Goal: Task Accomplishment & Management: Use online tool/utility

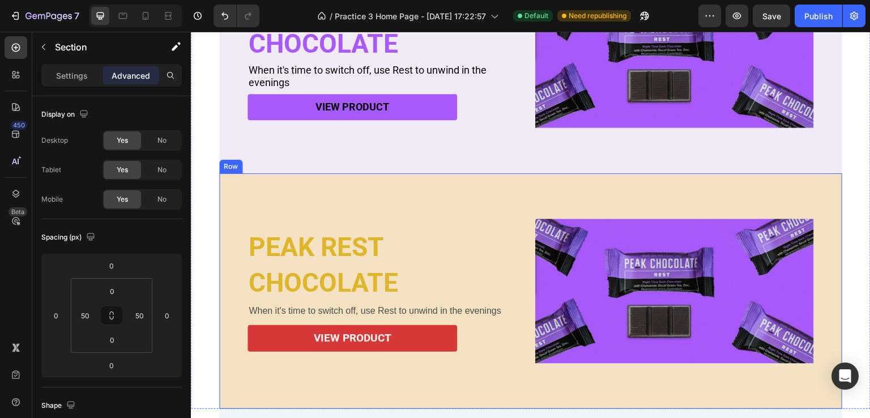
scroll to position [494, 0]
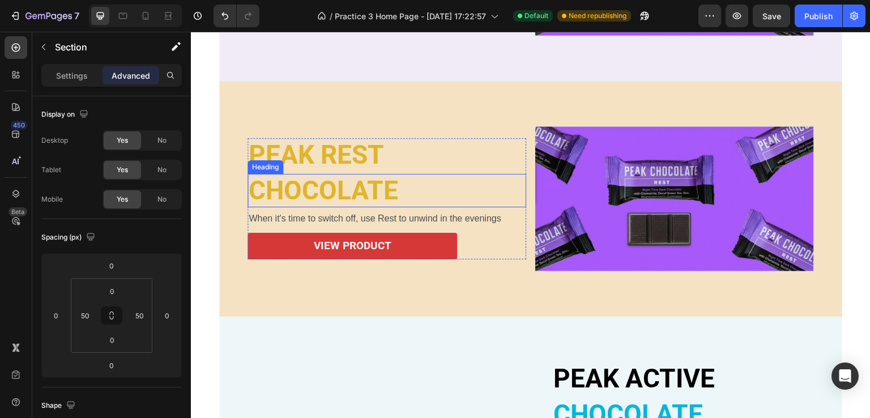
click at [313, 198] on h2 "CHOCOLATE" at bounding box center [387, 190] width 279 height 33
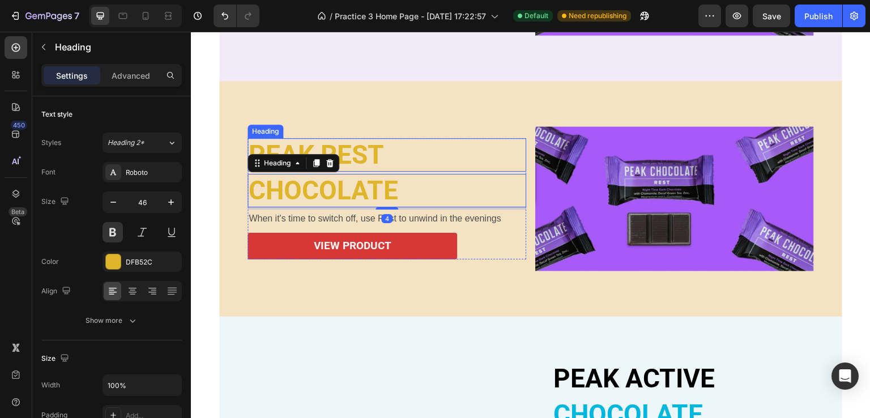
click at [343, 147] on h2 "PEAK REST" at bounding box center [387, 154] width 279 height 33
click at [419, 126] on div "PEAK REST Heading CHOCOLATE Heading 4 When it's time to switch off, use Rest to…" at bounding box center [387, 198] width 279 height 145
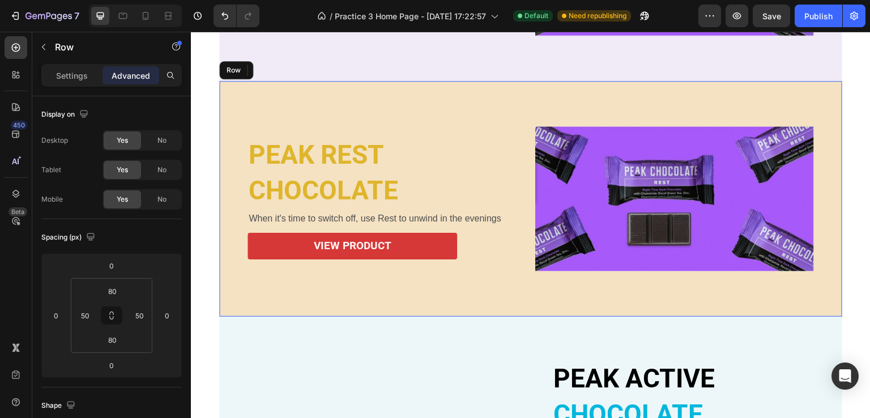
click at [427, 99] on div "PEAK REST Heading CHOCOLATE Heading 4 When it's time to switch off, use Rest to…" at bounding box center [530, 199] width 623 height 236
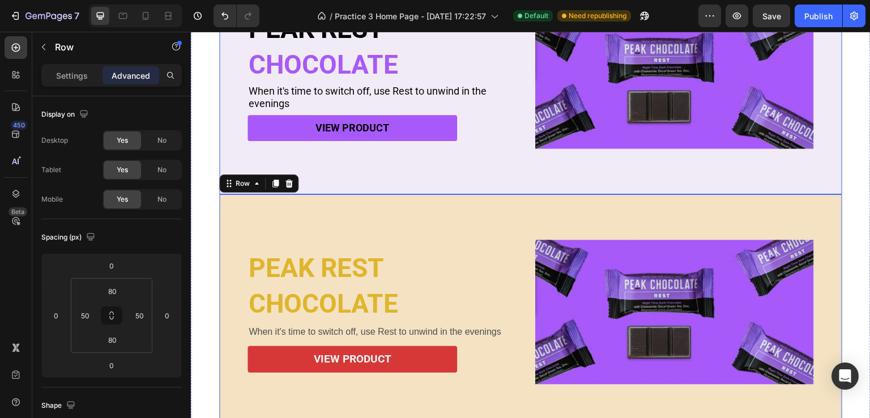
scroll to position [325, 0]
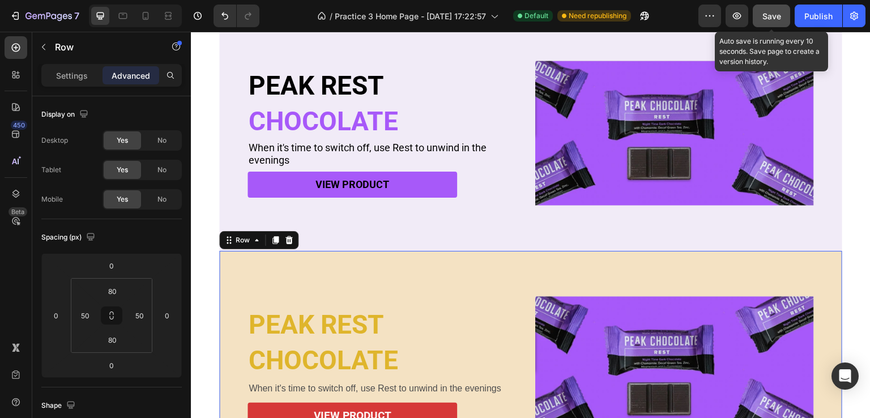
click at [777, 14] on span "Save" at bounding box center [771, 16] width 19 height 10
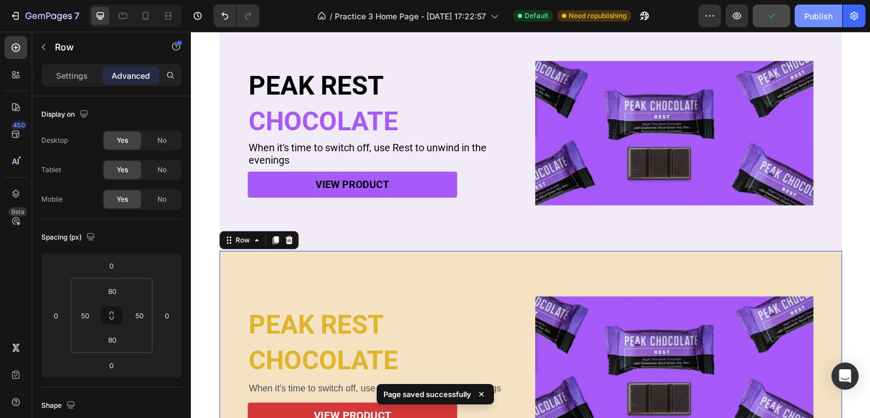
click at [815, 14] on div "Publish" at bounding box center [818, 16] width 28 height 12
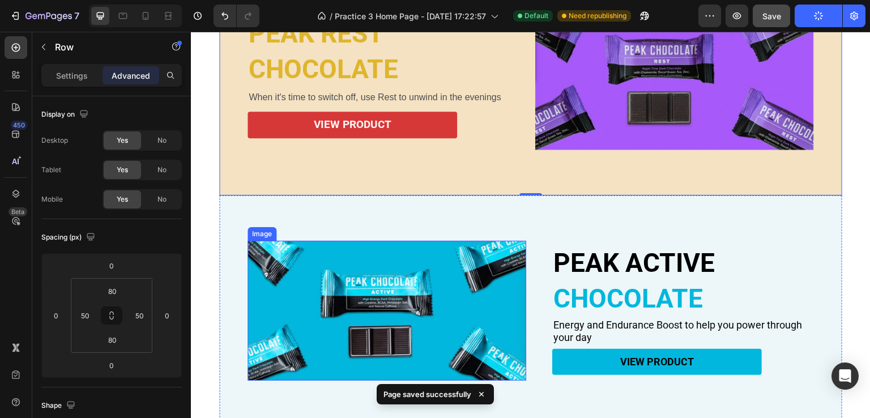
scroll to position [664, 0]
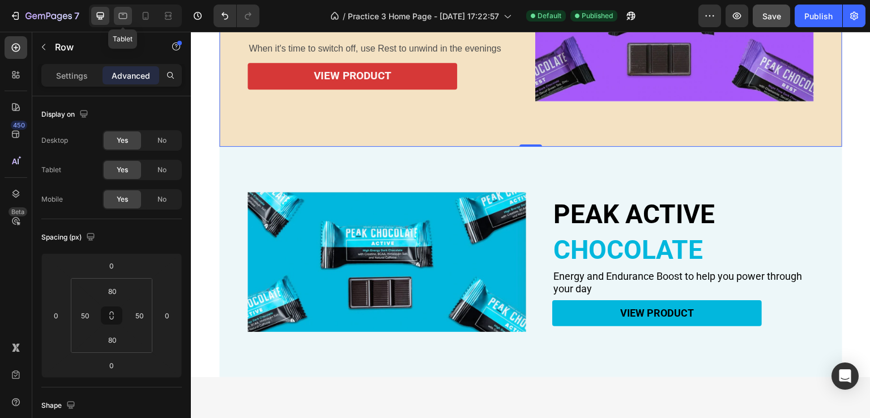
click at [130, 8] on div at bounding box center [123, 16] width 18 height 18
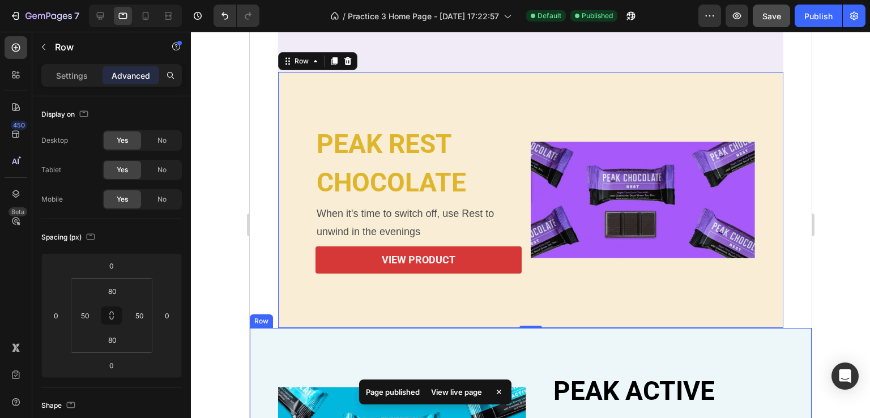
scroll to position [562, 0]
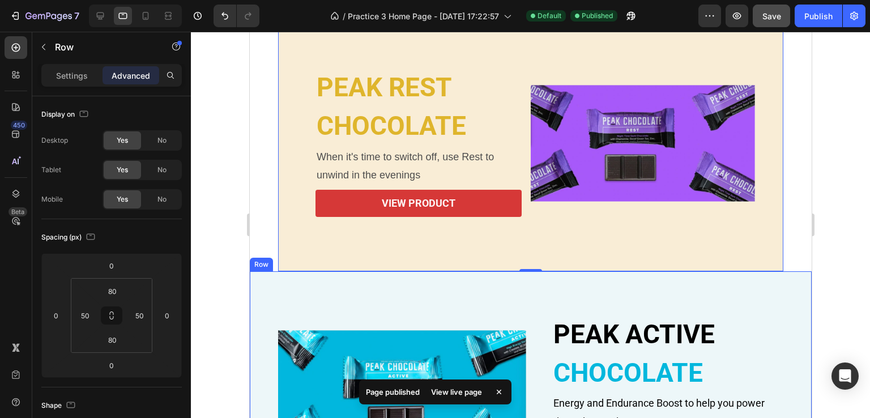
click at [264, 291] on div "PEAK ACTIVE Heading CHOCOLATE Heading Energy and Endurance Boost to help you po…" at bounding box center [530, 392] width 562 height 243
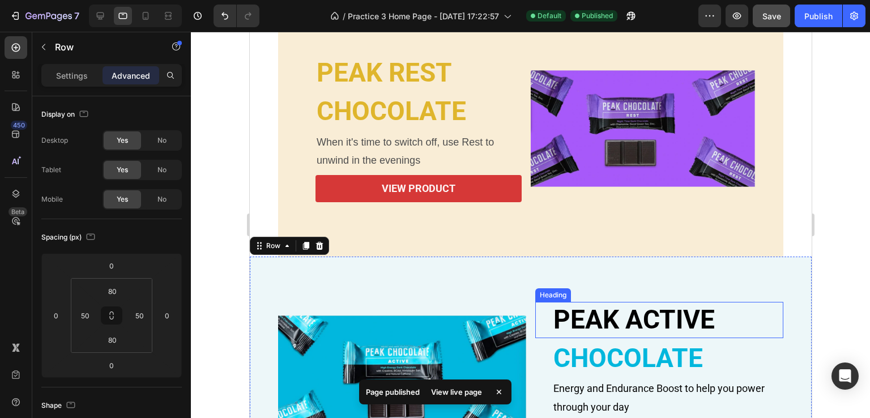
scroll to position [619, 0]
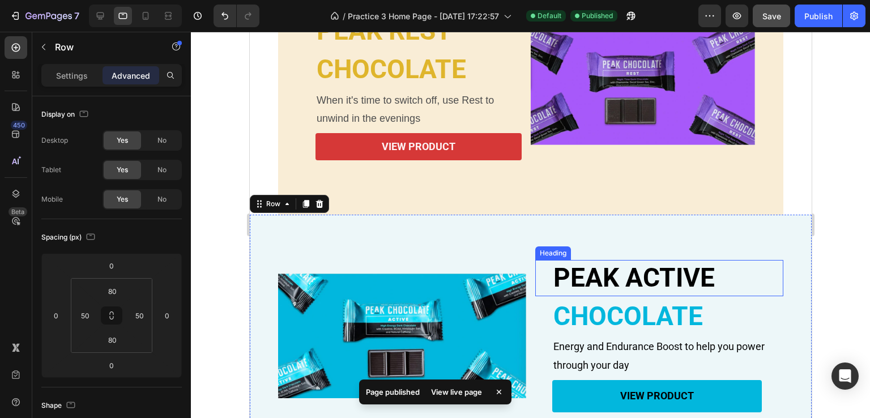
click at [723, 280] on h2 "PEAK ACTIVE" at bounding box center [667, 278] width 231 height 36
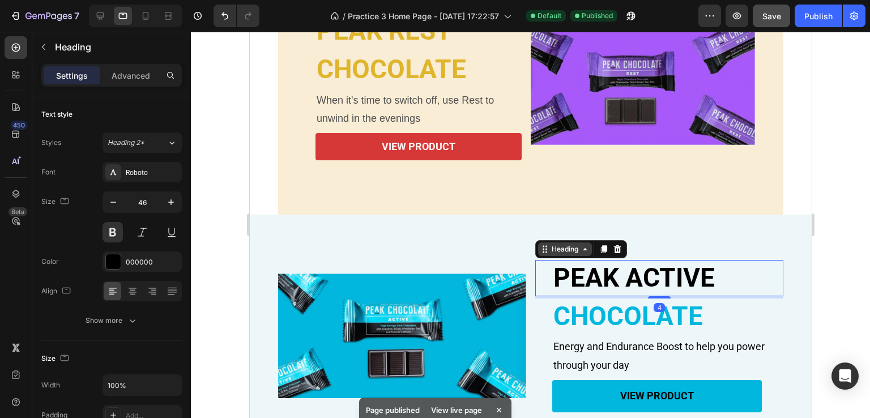
click at [549, 250] on div "Heading" at bounding box center [564, 249] width 31 height 10
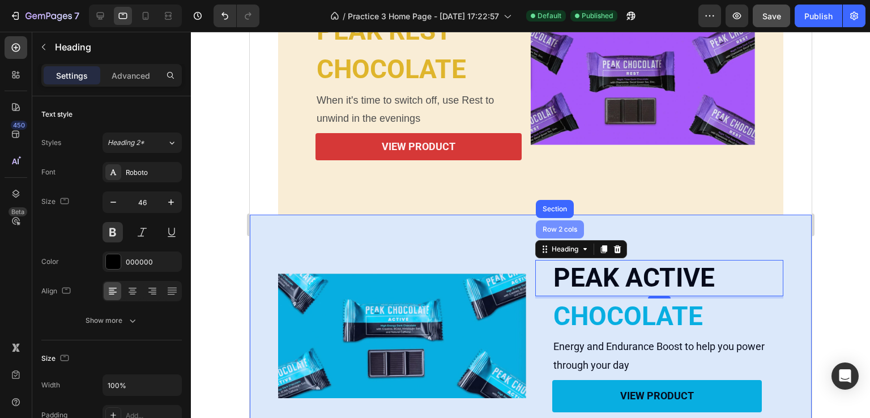
click at [542, 230] on div "Row 2 cols" at bounding box center [559, 229] width 39 height 7
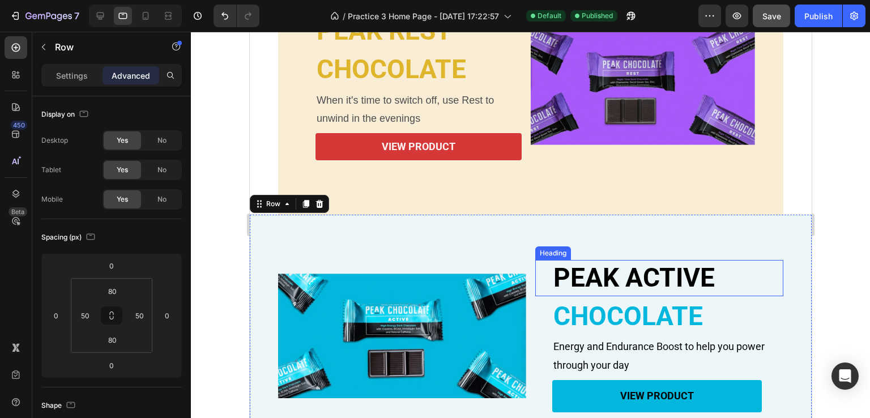
click at [570, 275] on h2 "PEAK ACTIVE" at bounding box center [667, 278] width 231 height 36
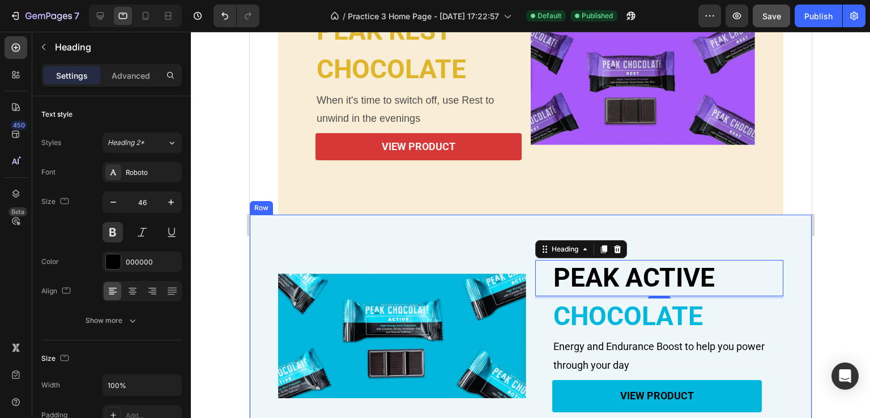
click at [787, 241] on div "PEAK ACTIVE Heading 4 CHOCOLATE Heading Energy and Endurance Boost to help you …" at bounding box center [530, 336] width 562 height 243
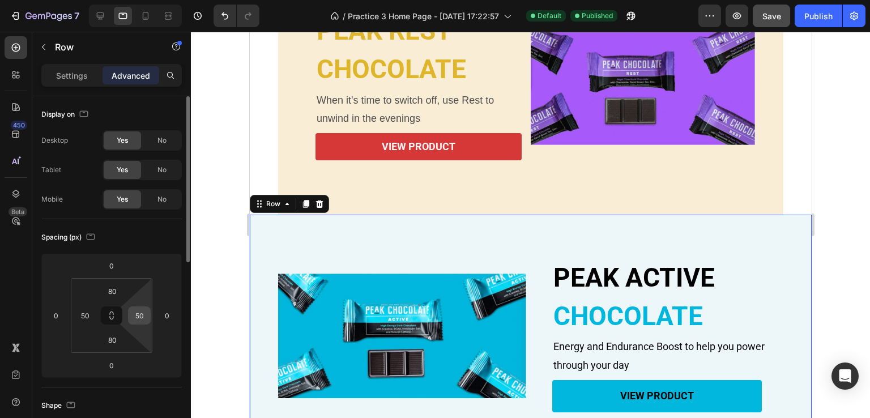
click at [141, 314] on input "50" at bounding box center [139, 315] width 17 height 17
type input "0"
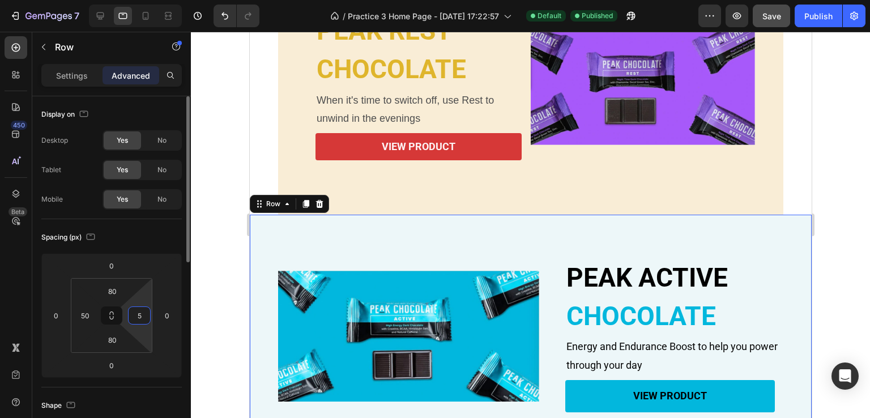
type input "50"
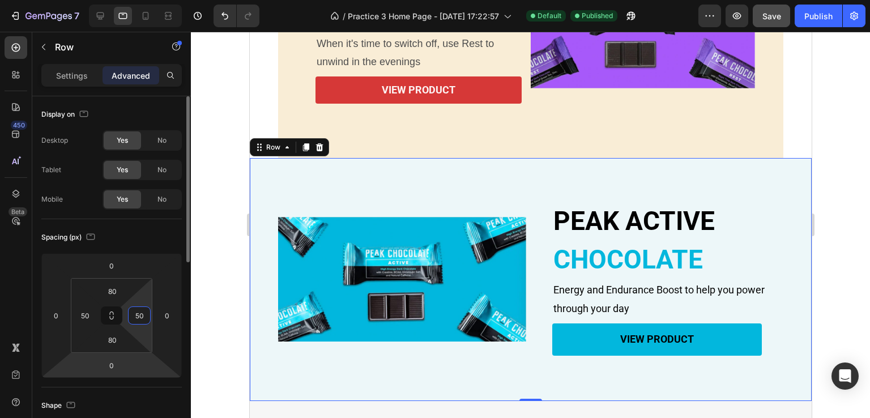
scroll to position [57, 0]
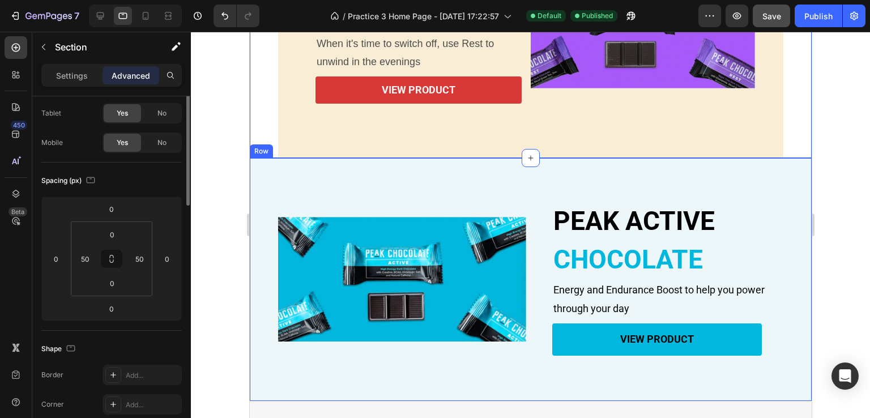
scroll to position [0, 0]
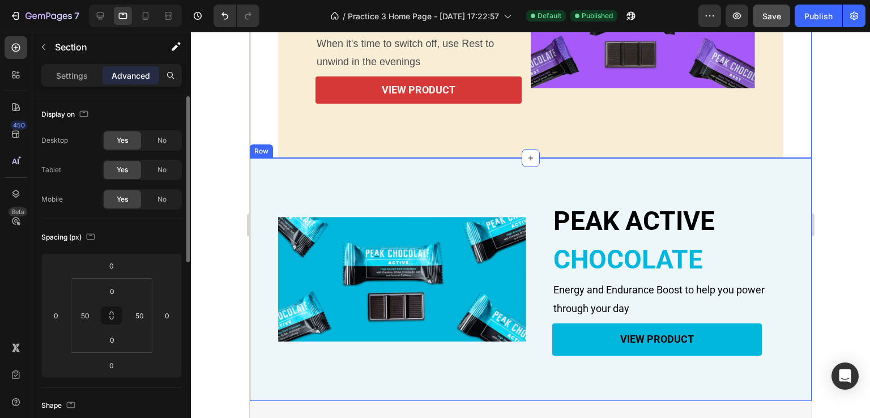
click at [780, 186] on div "PEAK ACTIVE Heading CHOCOLATE Heading Energy and Endurance Boost to help you po…" at bounding box center [530, 279] width 562 height 243
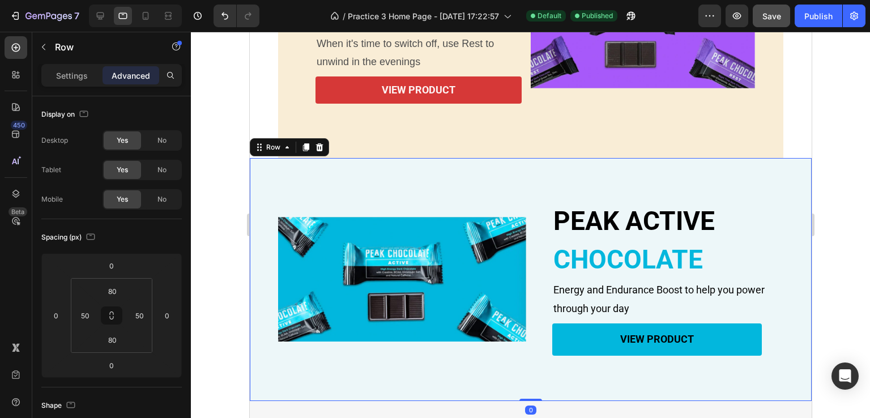
click at [770, 190] on div "PEAK ACTIVE Heading CHOCOLATE Heading Energy and Endurance Boost to help you po…" at bounding box center [530, 279] width 562 height 243
click at [93, 315] on div "50" at bounding box center [85, 315] width 23 height 18
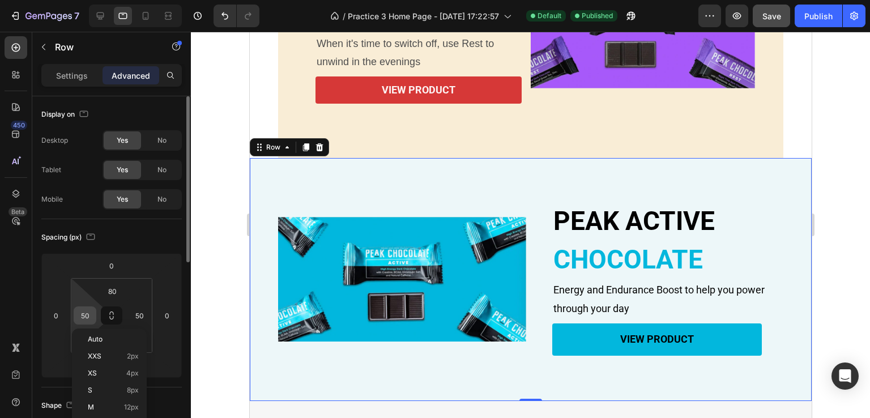
click at [89, 313] on input "50" at bounding box center [84, 315] width 17 height 17
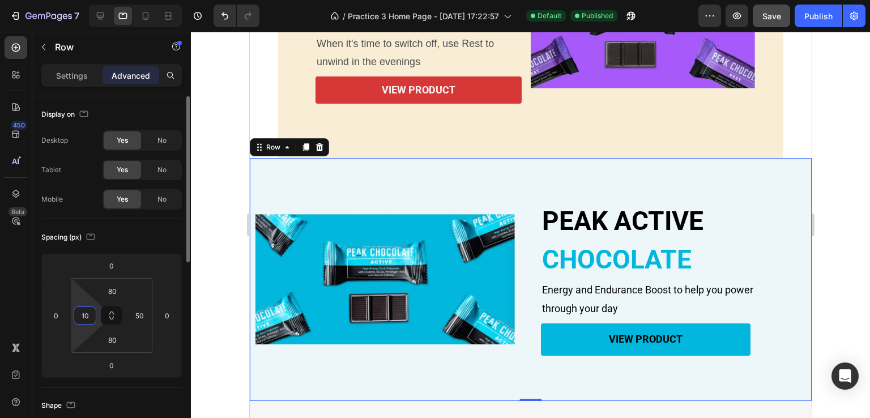
type input "1"
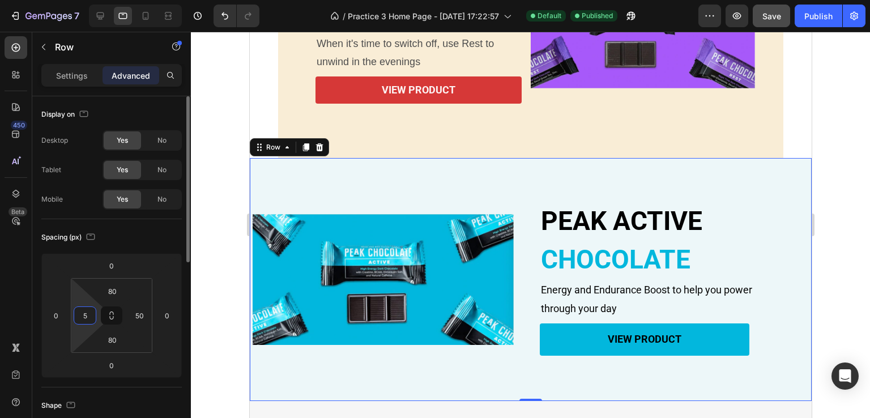
type input "50"
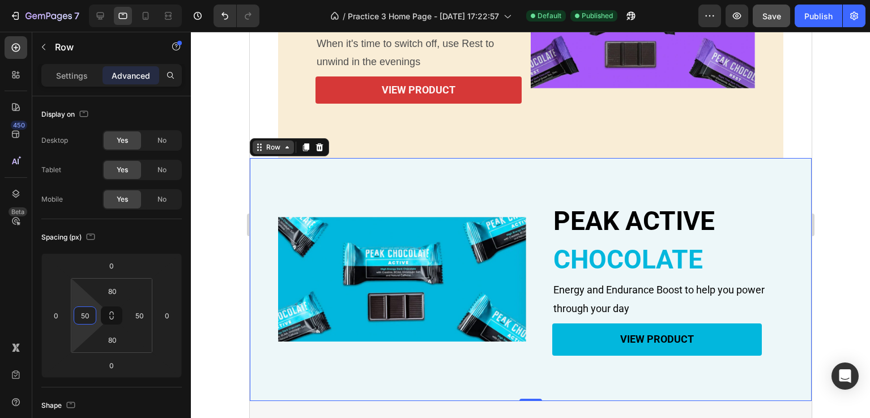
click at [263, 149] on div "Row" at bounding box center [272, 147] width 19 height 10
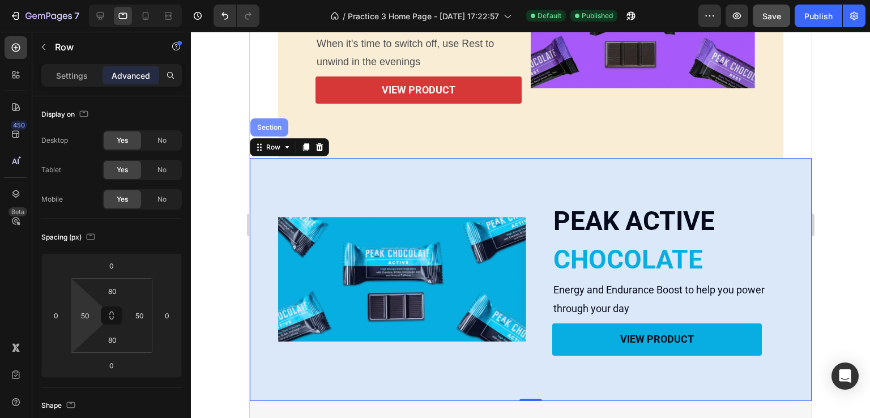
click at [266, 131] on div "Section" at bounding box center [269, 127] width 38 height 18
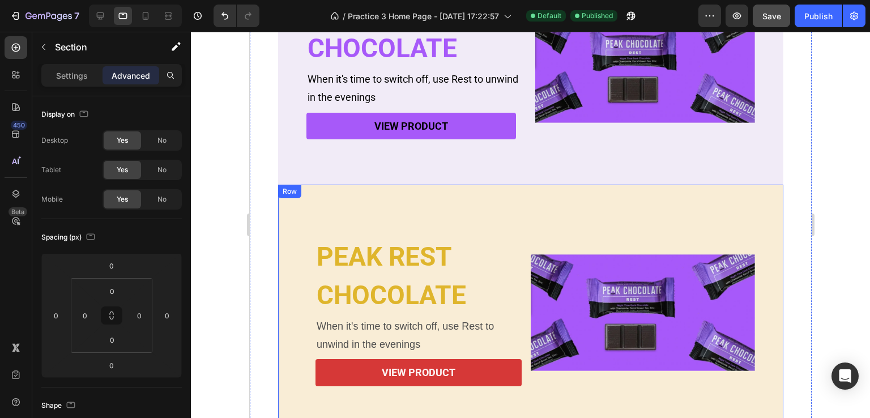
scroll to position [393, 0]
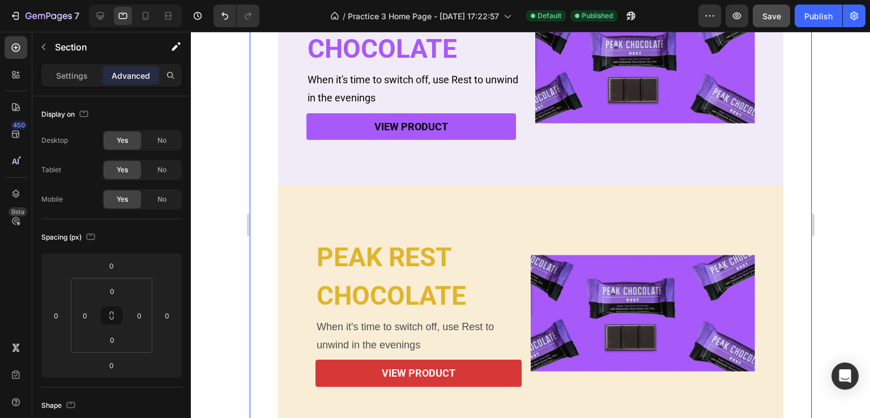
click at [263, 155] on div "PEAK REST Heading CHOCOLATE Heading When it's time to switch off, use Rest to u…" at bounding box center [530, 194] width 562 height 494
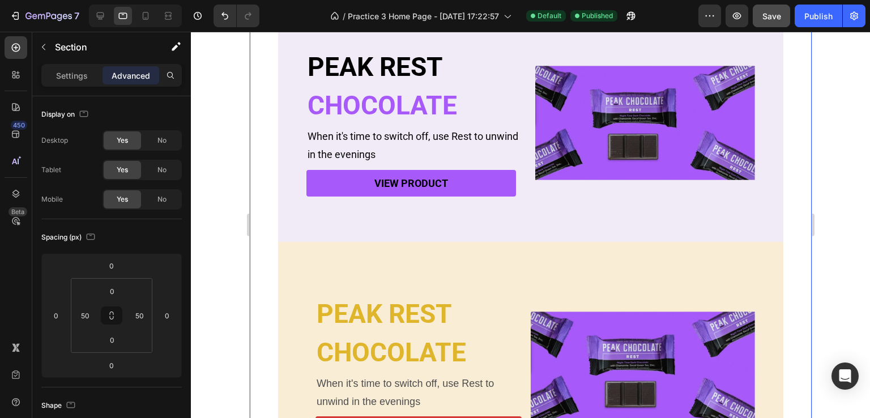
scroll to position [619, 0]
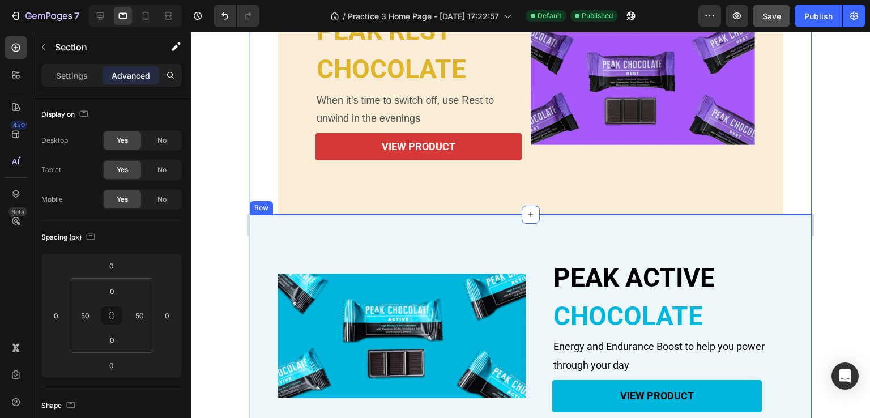
click at [340, 215] on div "PEAK ACTIVE Heading CHOCOLATE Heading Energy and Endurance Boost to help you po…" at bounding box center [530, 336] width 562 height 243
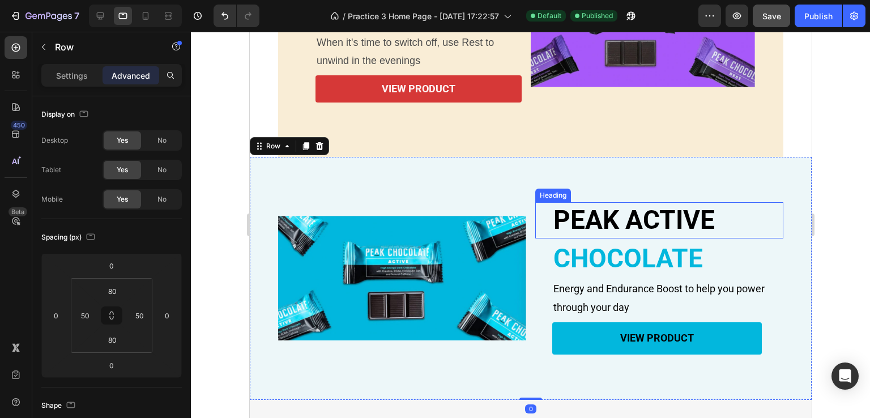
scroll to position [676, 0]
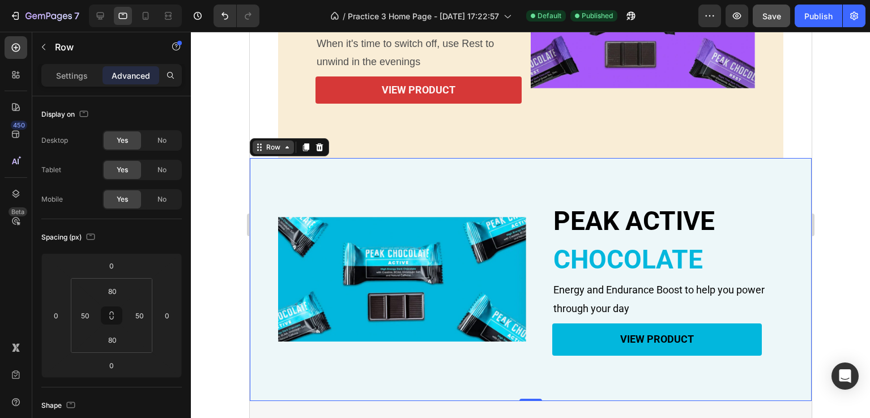
click at [268, 151] on div "Row" at bounding box center [272, 147] width 19 height 10
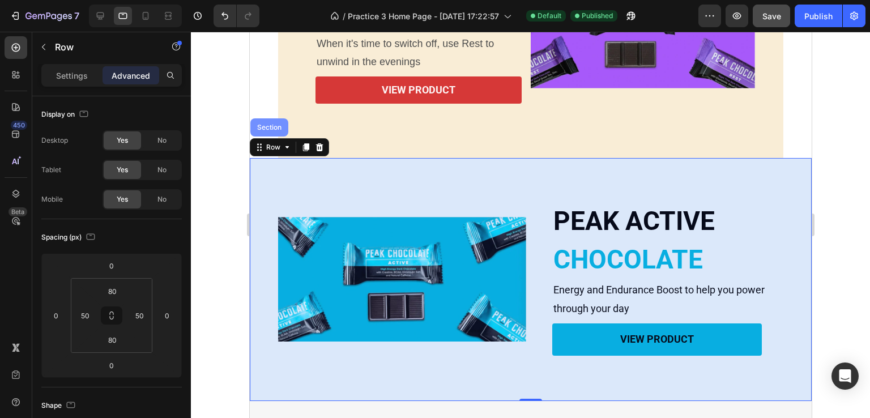
click at [267, 137] on div "Section" at bounding box center [269, 127] width 38 height 18
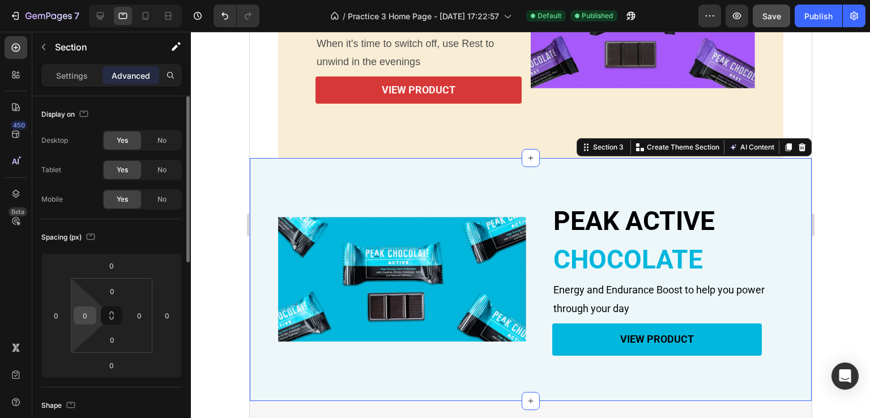
click at [91, 315] on input "0" at bounding box center [84, 315] width 17 height 17
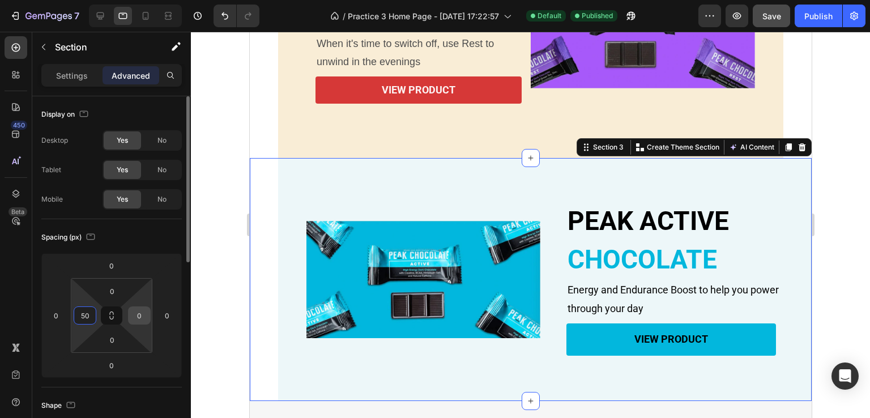
type input "50"
click at [141, 319] on input "0" at bounding box center [139, 315] width 17 height 17
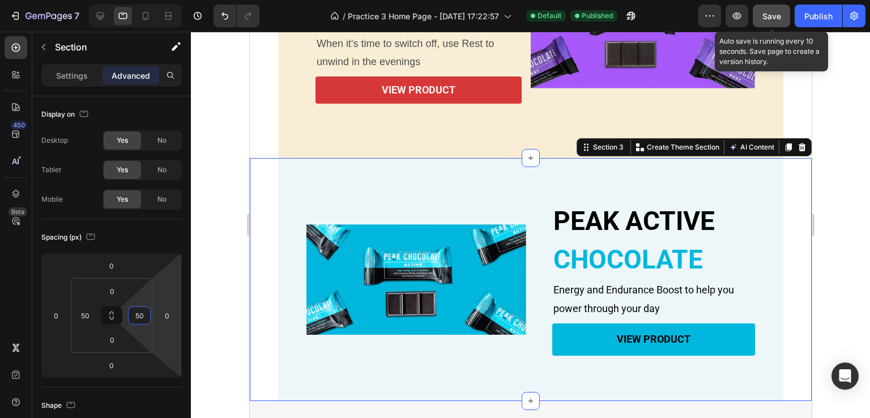
type input "50"
click at [784, 11] on button "Save" at bounding box center [771, 16] width 37 height 23
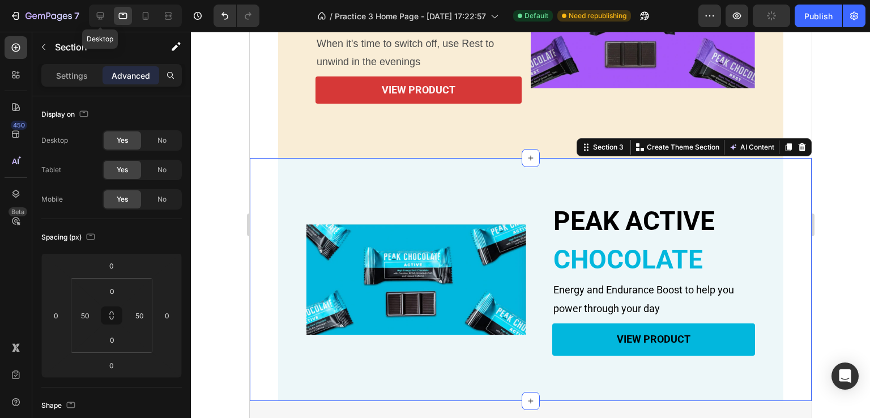
click at [104, 16] on icon at bounding box center [100, 15] width 11 height 11
type input "0"
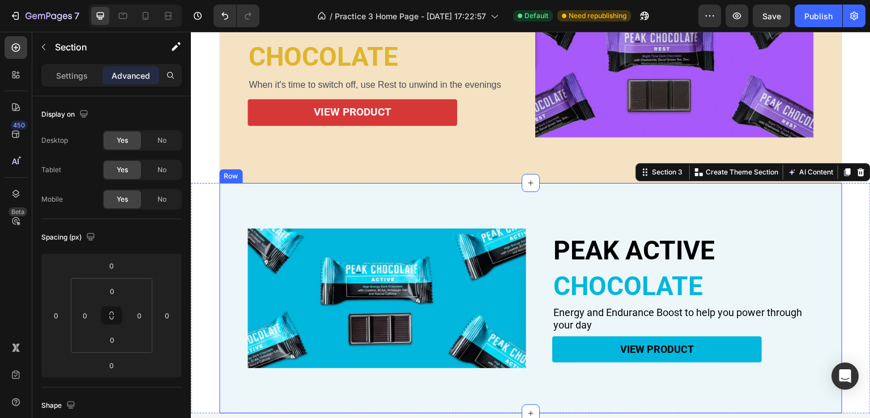
scroll to position [621, 0]
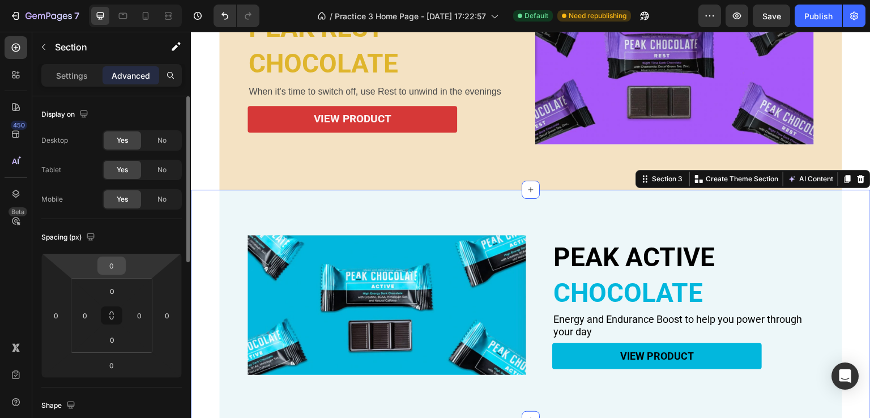
click at [116, 263] on input "0" at bounding box center [111, 265] width 23 height 17
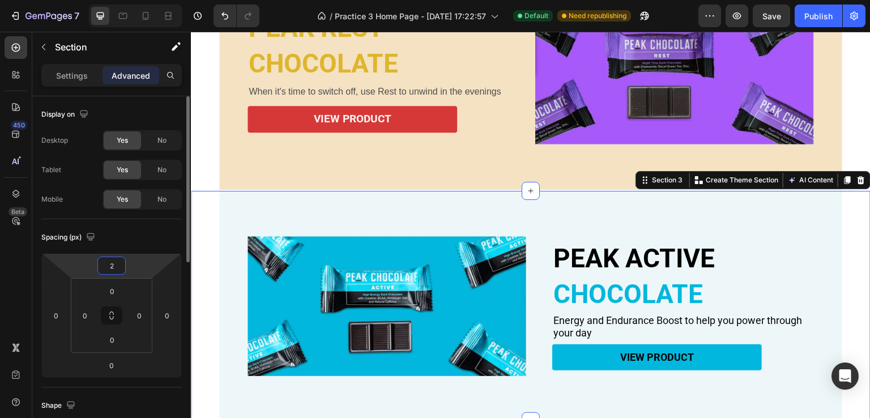
type input "20"
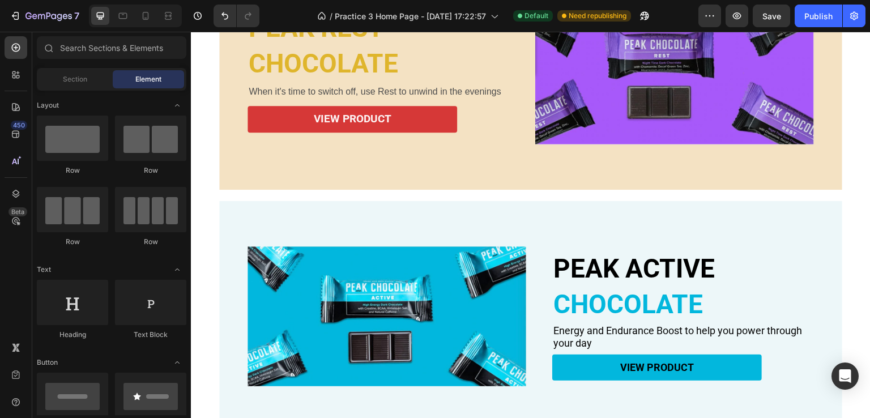
click at [83, 80] on span "Section" at bounding box center [75, 79] width 24 height 10
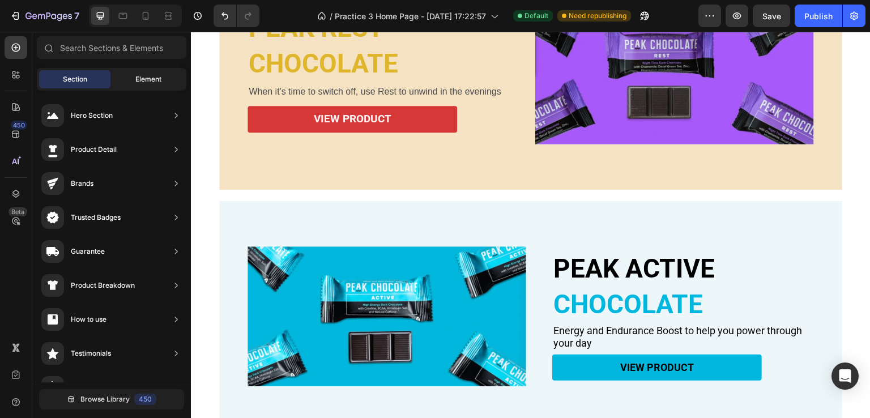
click at [144, 83] on span "Element" at bounding box center [148, 79] width 26 height 10
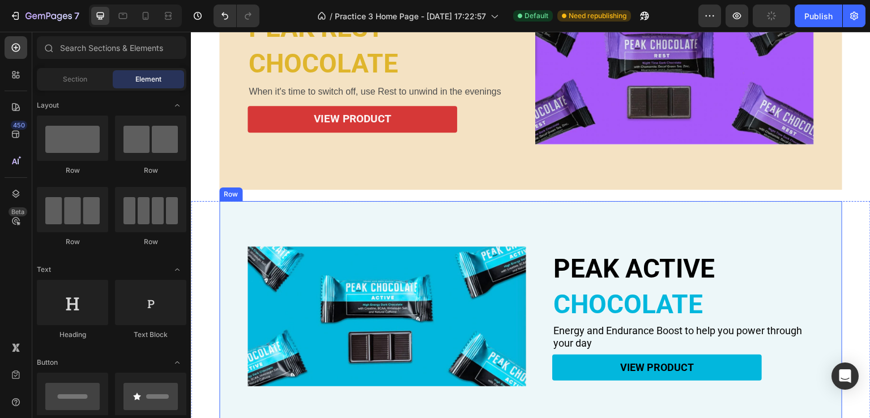
click at [265, 201] on div "PEAK ACTIVE Heading CHOCOLATE Heading Energy and Endurance Boost to help you po…" at bounding box center [530, 316] width 623 height 231
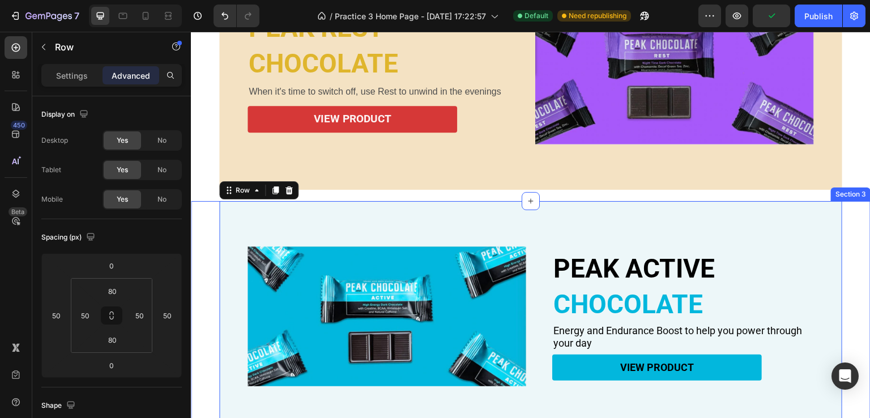
click at [199, 221] on div "PEAK ACTIVE Heading CHOCOLATE Heading Energy and Endurance Boost to help you po…" at bounding box center [531, 316] width 680 height 231
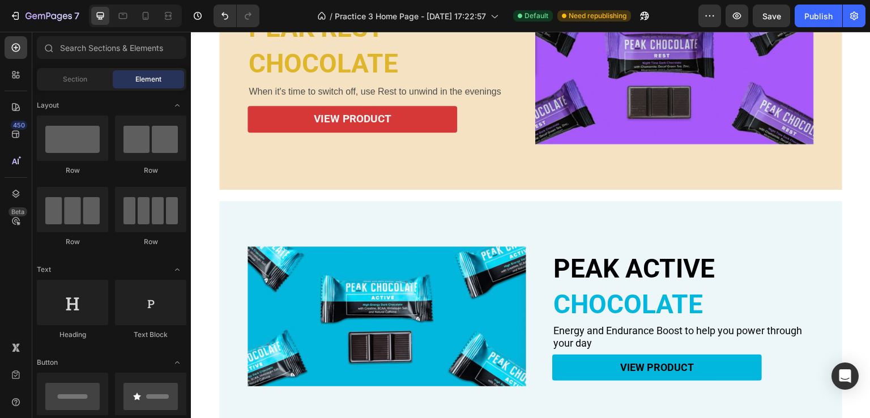
click at [386, 201] on div "PEAK ACTIVE Heading CHOCOLATE Heading Energy and Endurance Boost to help you po…" at bounding box center [530, 316] width 623 height 231
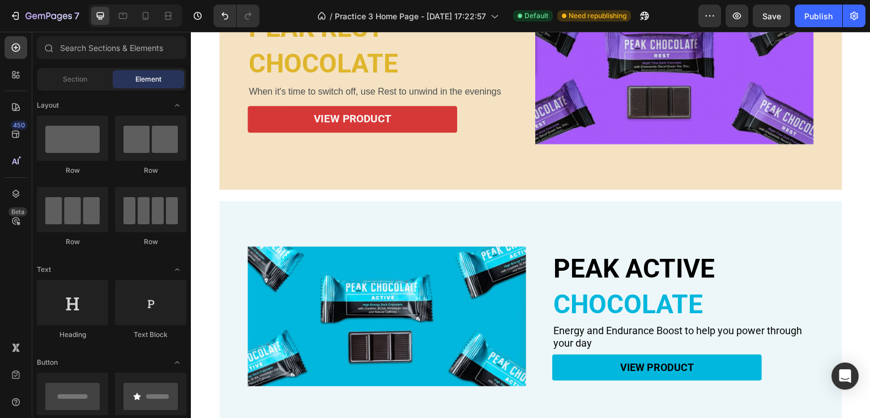
click at [215, 210] on div "PEAK ACTIVE Heading CHOCOLATE Heading Energy and Endurance Boost to help you po…" at bounding box center [531, 316] width 680 height 231
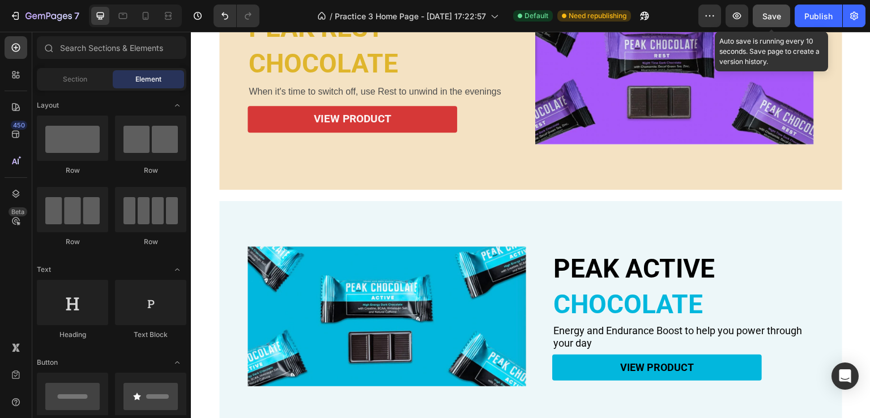
click at [767, 8] on button "Save" at bounding box center [771, 16] width 37 height 23
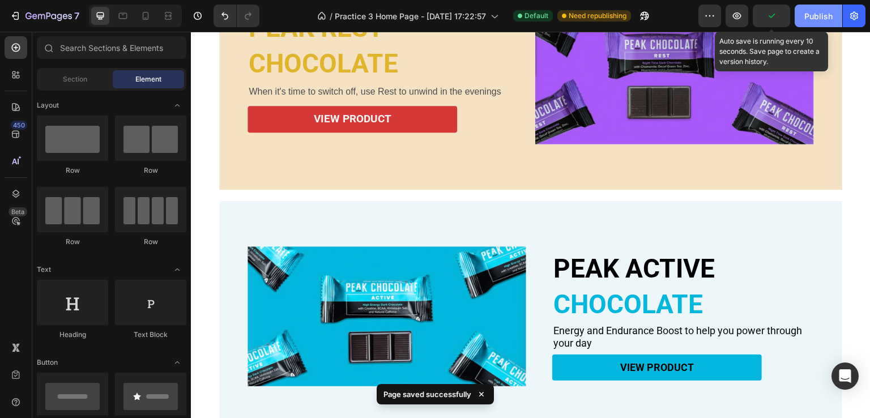
click at [829, 10] on div "Publish" at bounding box center [818, 16] width 28 height 12
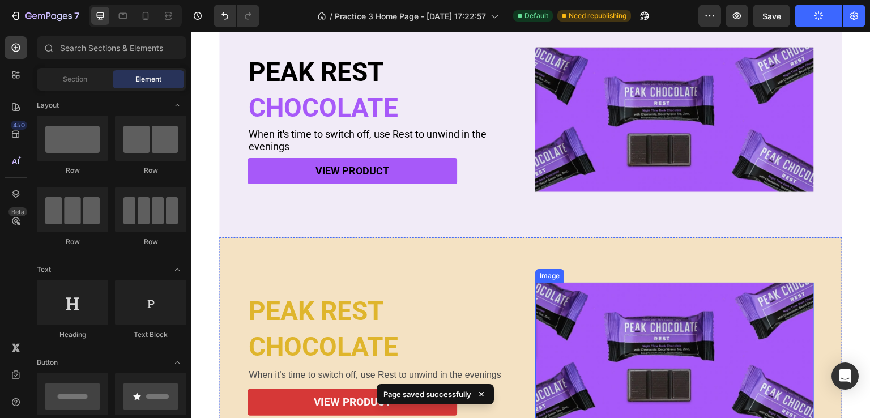
scroll to position [565, 0]
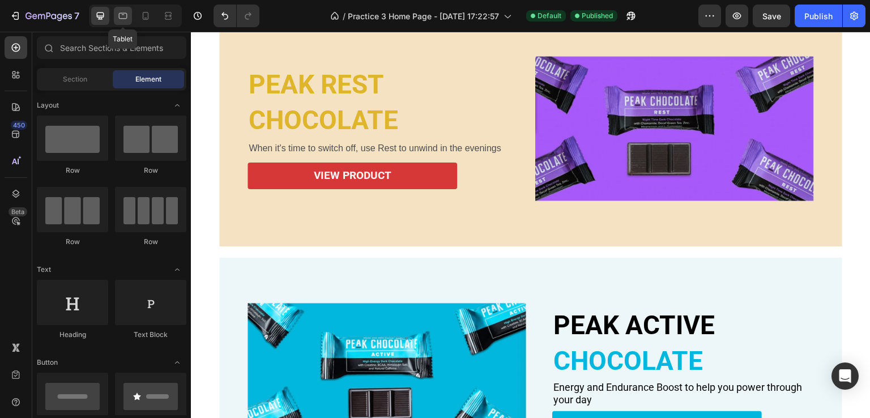
click at [116, 19] on div at bounding box center [123, 16] width 18 height 18
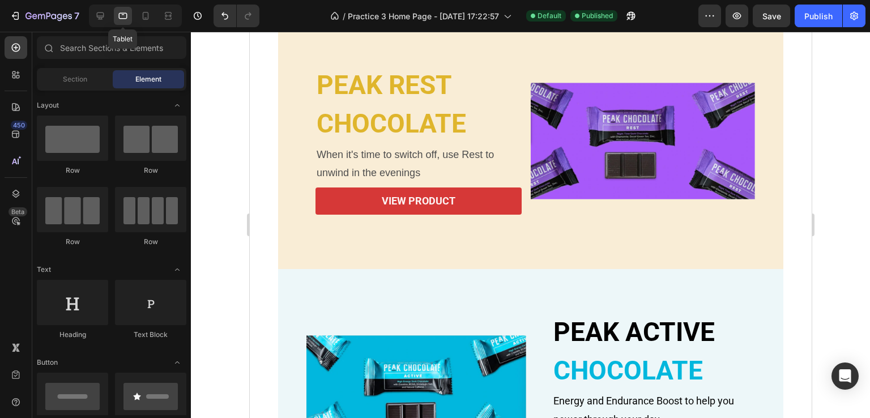
scroll to position [551, 0]
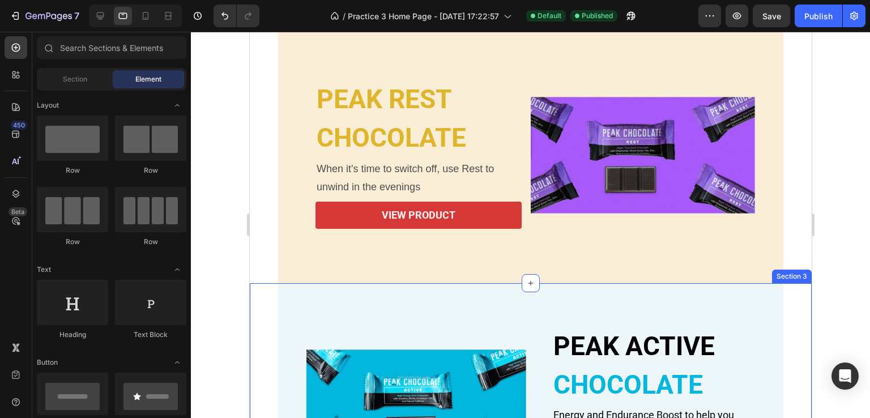
click at [269, 292] on div "PEAK ACTIVE Heading CHOCOLATE Heading Energy and Endurance Boost to help you po…" at bounding box center [530, 404] width 562 height 243
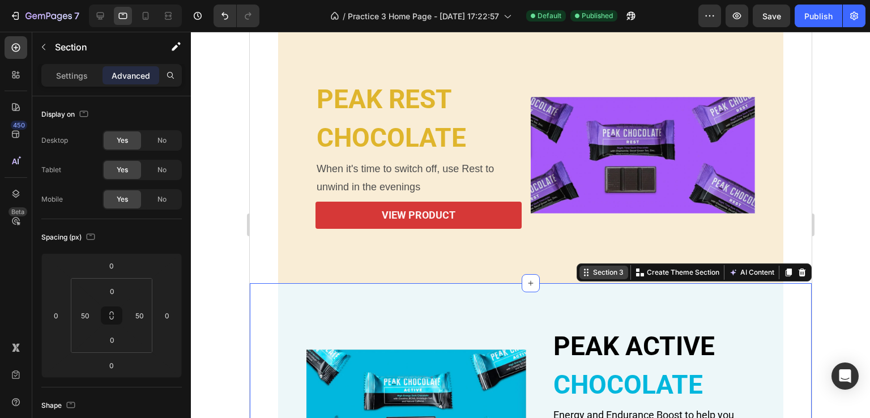
click at [599, 274] on div "Section 3" at bounding box center [607, 272] width 35 height 10
click at [98, 12] on icon at bounding box center [100, 15] width 7 height 7
type input "20"
type input "0"
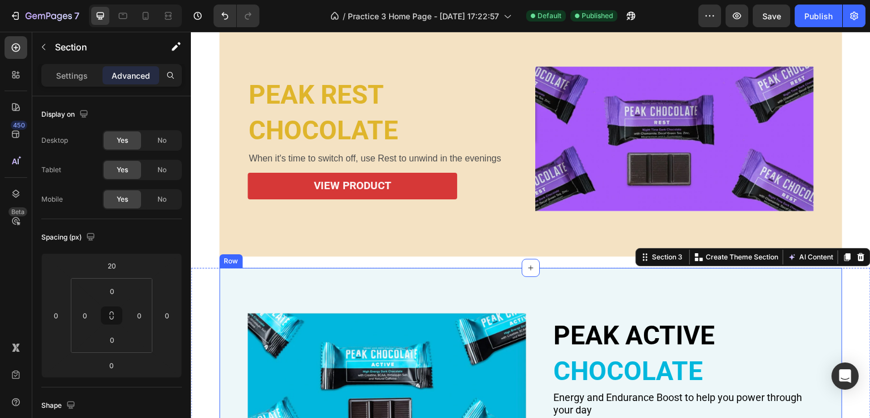
scroll to position [746, 0]
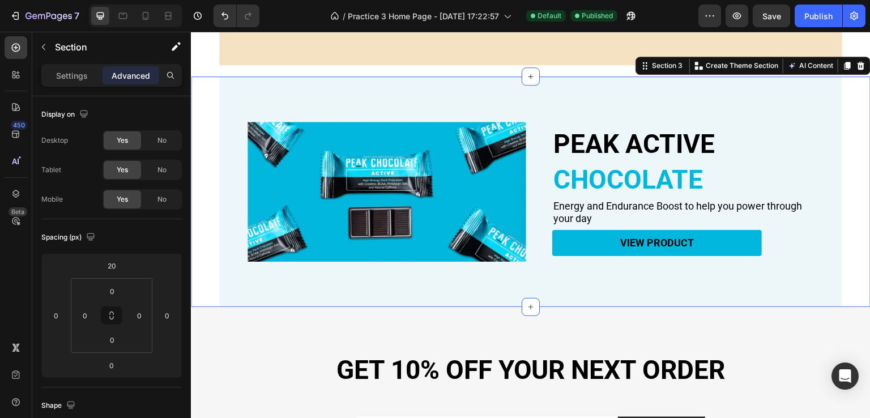
click at [212, 134] on div "PEAK ACTIVE Heading CHOCOLATE Heading Energy and Endurance Boost to help you po…" at bounding box center [531, 191] width 680 height 231
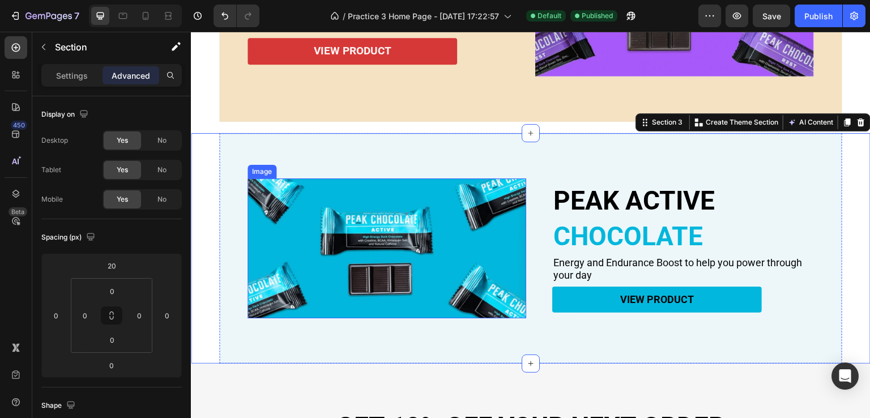
scroll to position [633, 0]
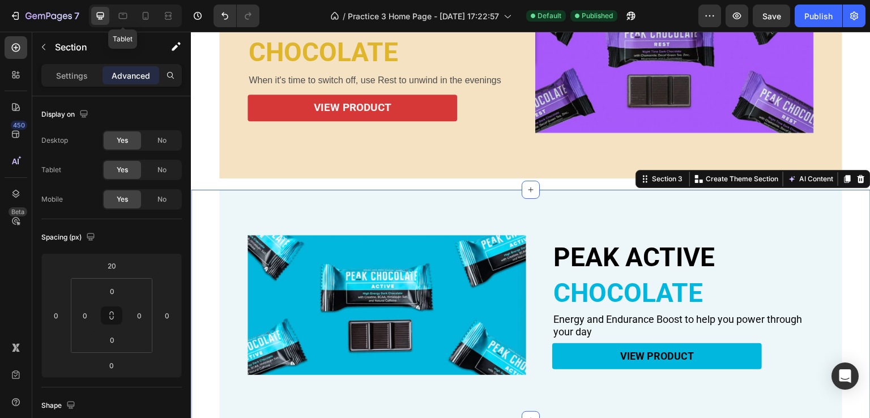
drag, startPoint x: 122, startPoint y: 18, endPoint x: 137, endPoint y: 68, distance: 52.5
click at [122, 17] on icon at bounding box center [122, 15] width 11 height 11
type input "0"
type input "50"
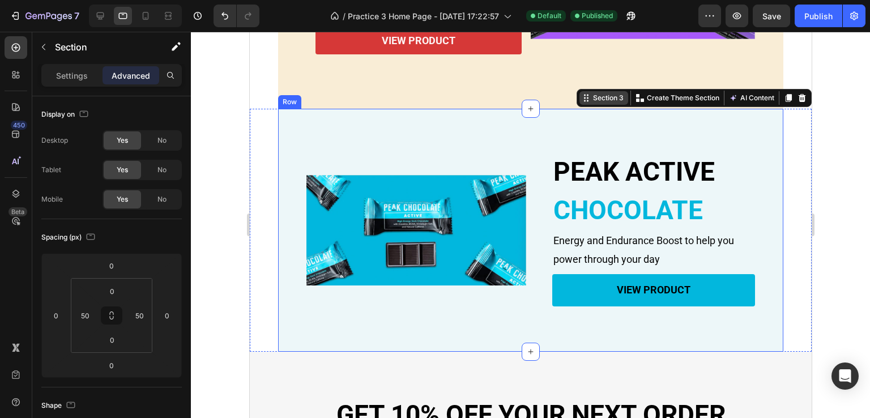
scroll to position [705, 0]
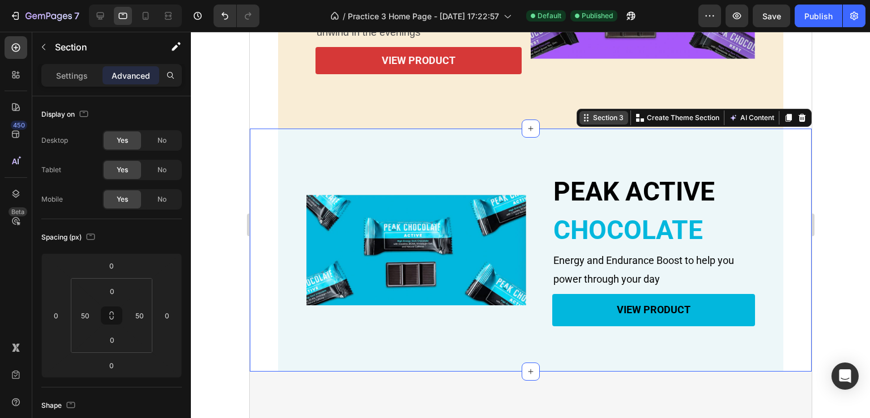
click at [595, 120] on div "Section 3" at bounding box center [607, 118] width 35 height 10
click at [293, 232] on div "PEAK ACTIVE Heading CHOCOLATE Heading Energy and Endurance Boost to help you po…" at bounding box center [530, 250] width 505 height 243
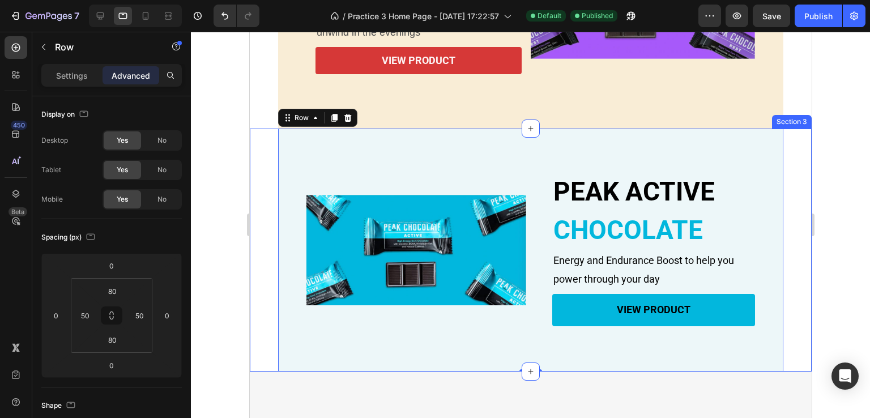
click at [263, 242] on div "PEAK ACTIVE Heading CHOCOLATE Heading Energy and Endurance Boost to help you po…" at bounding box center [530, 250] width 562 height 243
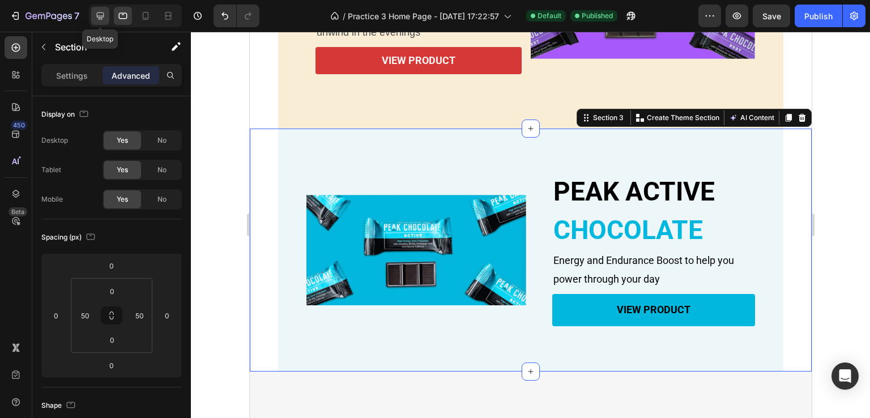
click at [95, 12] on icon at bounding box center [100, 15] width 11 height 11
type input "20"
type input "0"
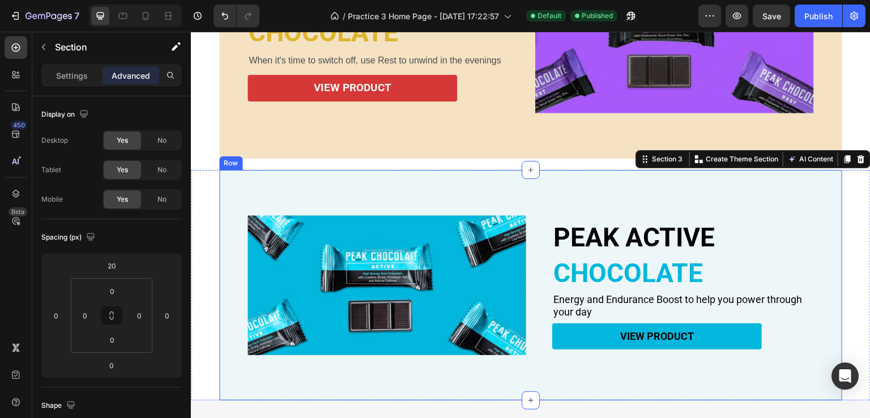
scroll to position [633, 0]
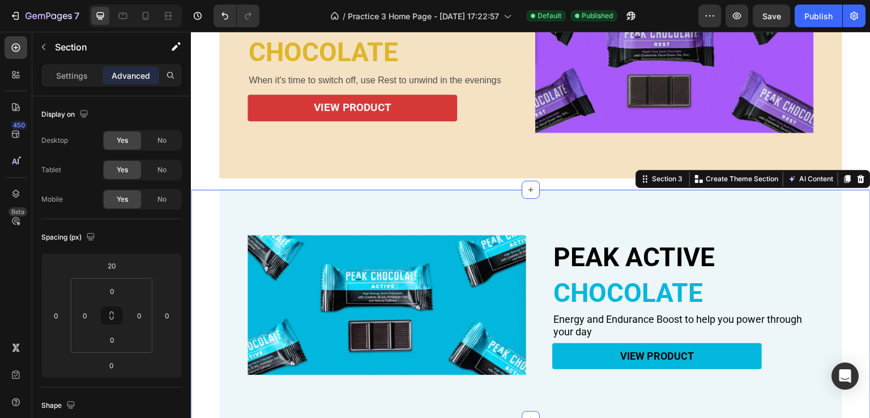
click at [208, 246] on div "PEAK ACTIVE Heading CHOCOLATE Heading Energy and Endurance Boost to help you po…" at bounding box center [531, 305] width 680 height 231
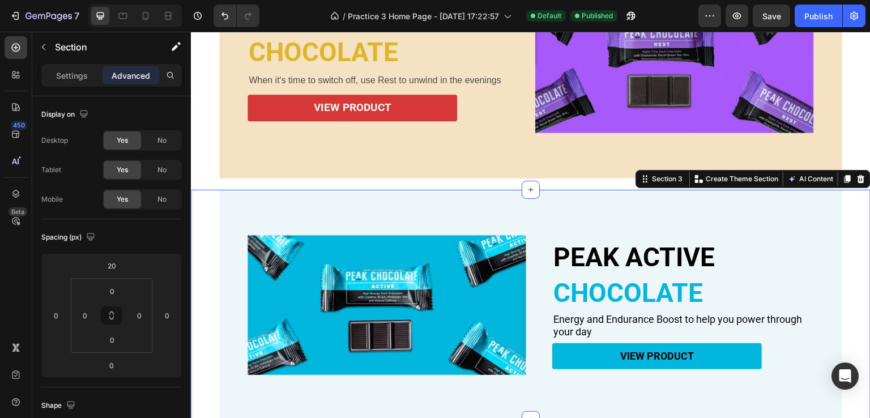
click at [208, 246] on div "PEAK ACTIVE Heading CHOCOLATE Heading Energy and Endurance Boost to help you po…" at bounding box center [531, 305] width 680 height 231
click at [224, 205] on div "PEAK ACTIVE Heading CHOCOLATE Heading Energy and Endurance Boost to help you po…" at bounding box center [530, 305] width 623 height 231
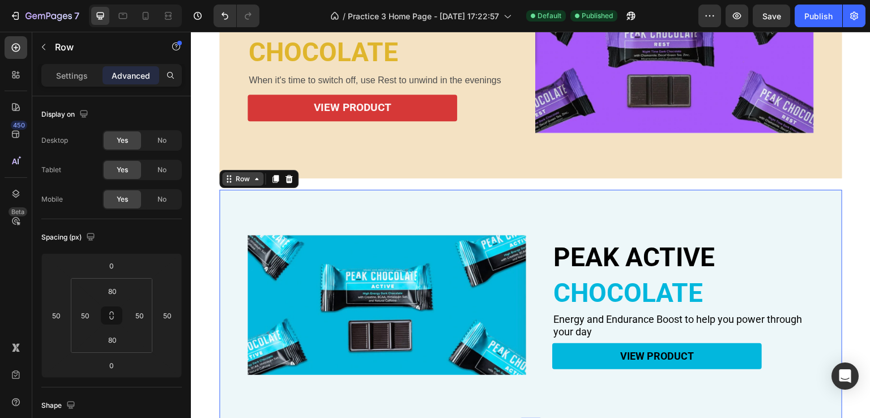
click at [229, 176] on icon at bounding box center [228, 178] width 9 height 9
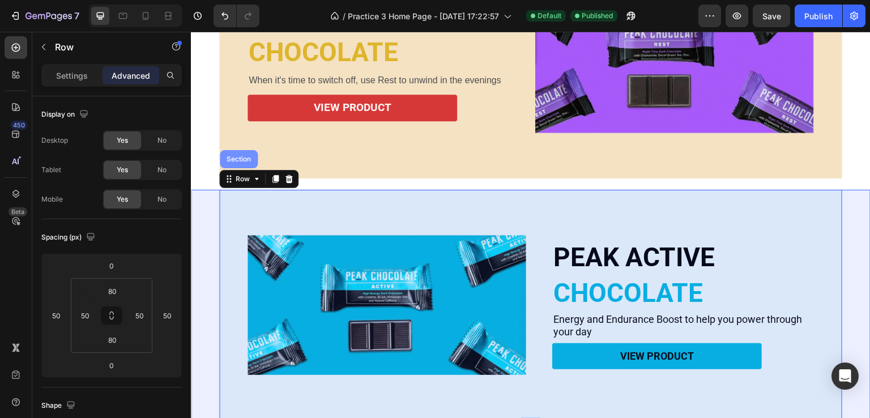
click at [240, 158] on div "Section" at bounding box center [239, 159] width 38 height 18
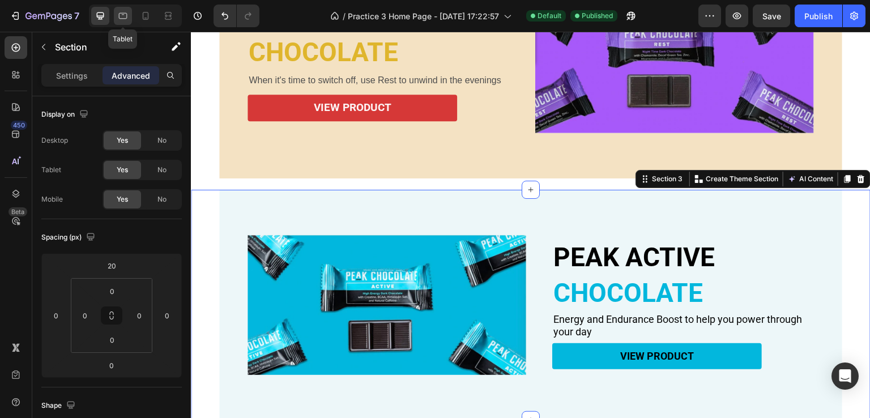
click at [122, 18] on icon at bounding box center [122, 15] width 11 height 11
type input "0"
type input "50"
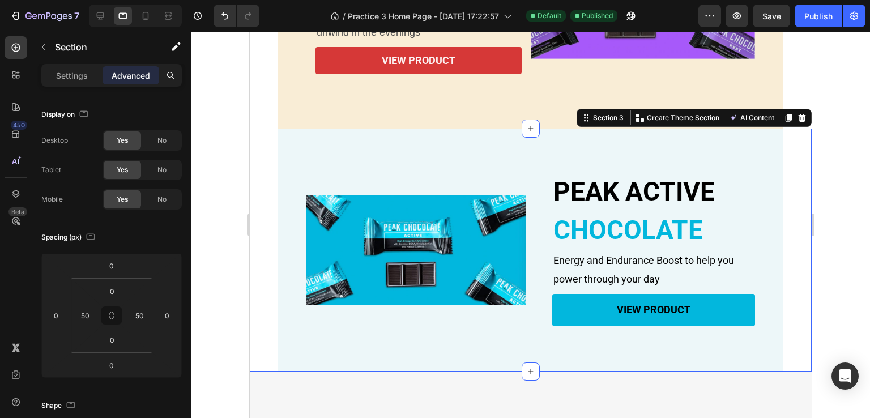
scroll to position [649, 0]
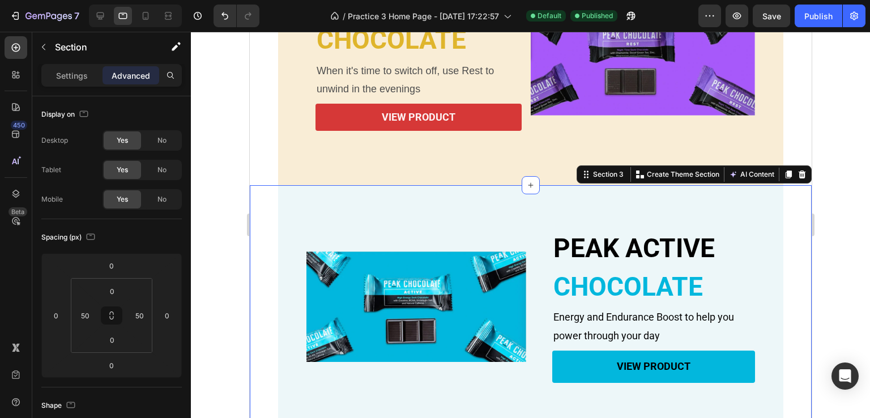
click at [269, 201] on div "PEAK ACTIVE Heading CHOCOLATE Heading Energy and Endurance Boost to help you po…" at bounding box center [530, 306] width 562 height 243
click at [113, 266] on input "0" at bounding box center [111, 265] width 23 height 17
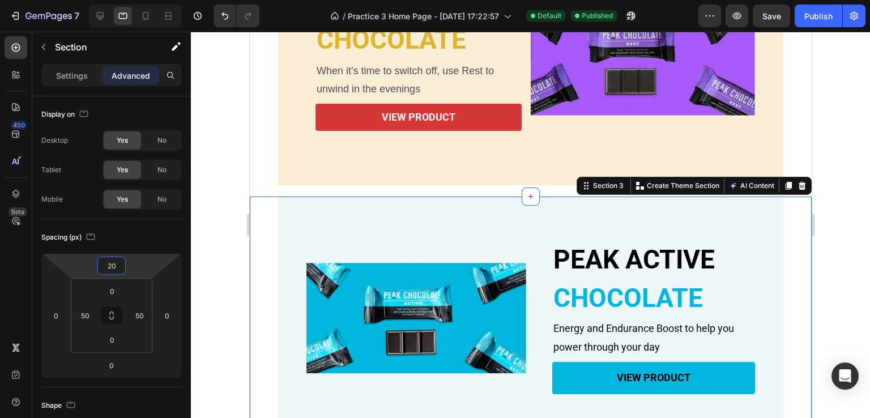
type input "20"
click at [268, 244] on div "PEAK ACTIVE Heading CHOCOLATE Heading Energy and Endurance Boost to help you po…" at bounding box center [530, 318] width 562 height 243
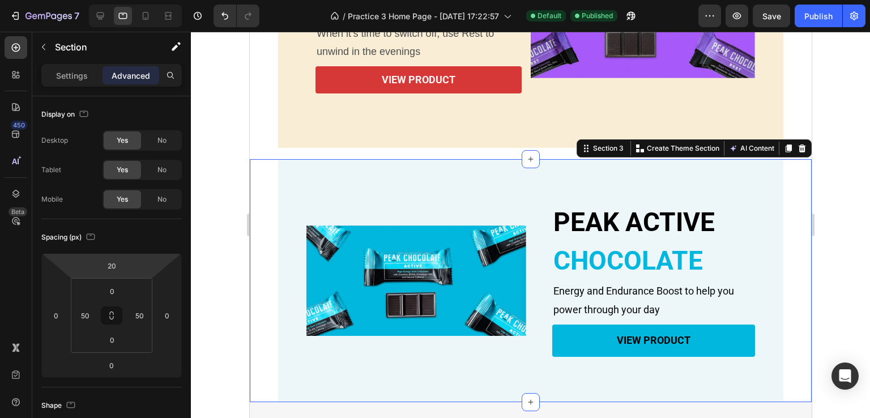
scroll to position [705, 0]
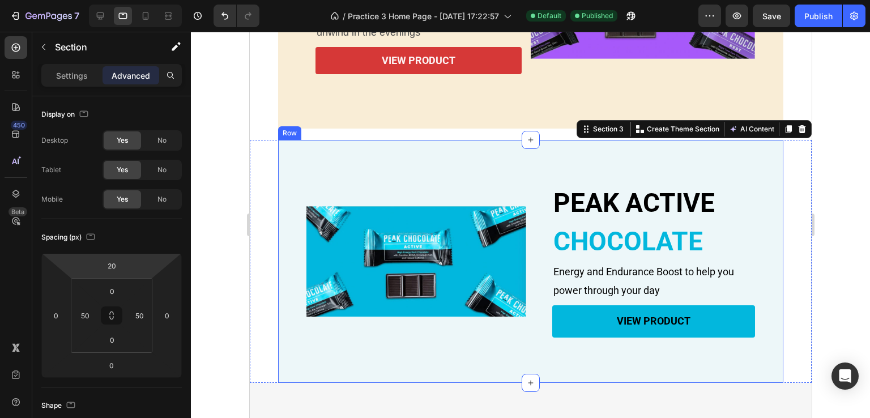
click at [287, 306] on div "PEAK ACTIVE Heading CHOCOLATE Heading Energy and Endurance Boost to help you po…" at bounding box center [530, 261] width 505 height 243
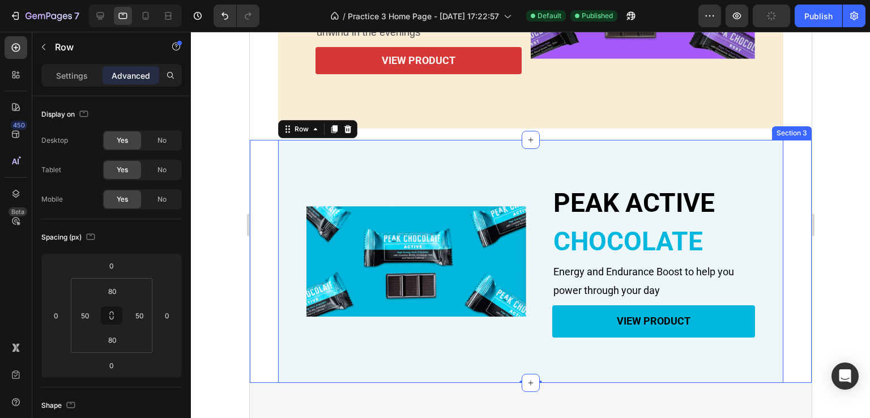
click at [262, 303] on div "PEAK ACTIVE Heading CHOCOLATE Heading Energy and Endurance Boost to help you po…" at bounding box center [530, 261] width 562 height 243
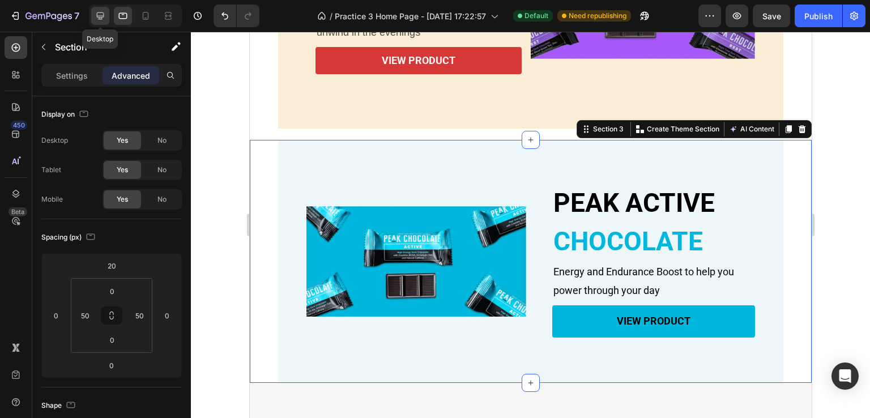
click at [96, 19] on icon at bounding box center [100, 15] width 11 height 11
type input "0"
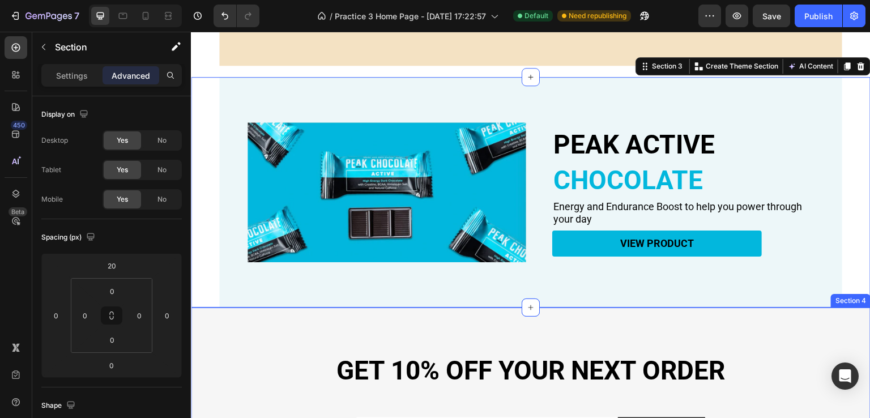
scroll to position [746, 0]
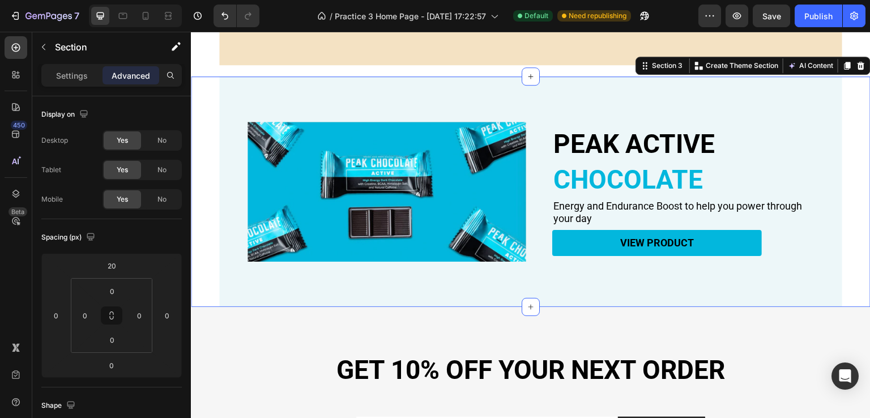
click at [208, 248] on div "PEAK ACTIVE Heading CHOCOLATE Heading Energy and Endurance Boost to help you po…" at bounding box center [531, 191] width 680 height 231
click at [233, 238] on div "PEAK ACTIVE Heading CHOCOLATE Heading Energy and Endurance Boost to help you po…" at bounding box center [530, 191] width 623 height 231
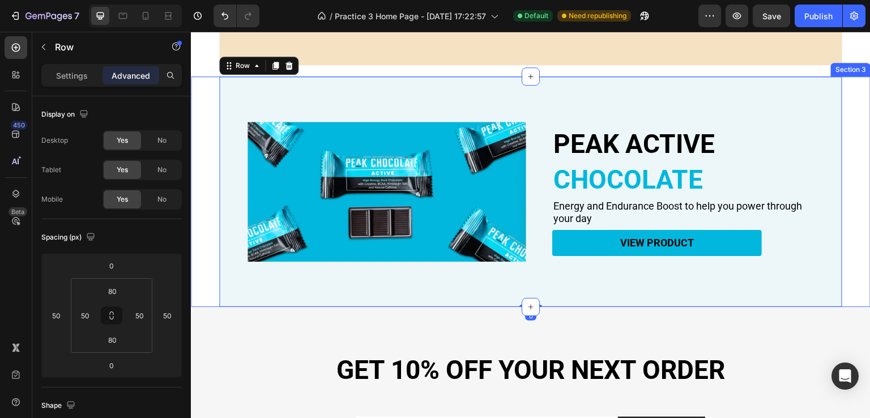
click at [213, 240] on div "PEAK ACTIVE Heading CHOCOLATE Heading Energy and Endurance Boost to help you po…" at bounding box center [531, 191] width 680 height 231
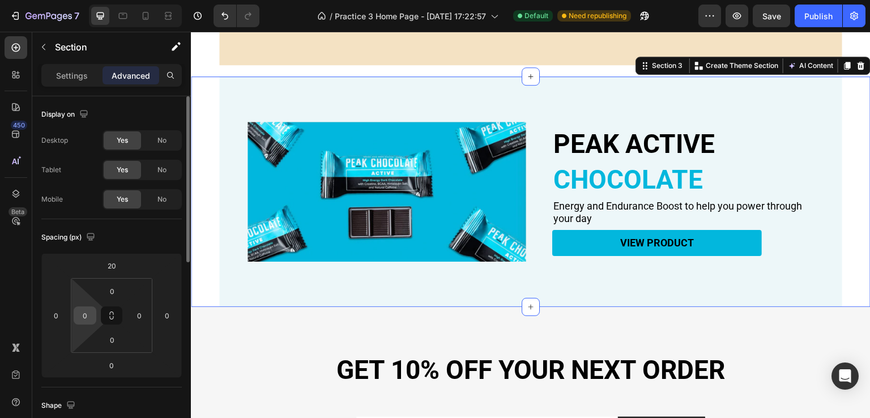
click at [95, 321] on div "0" at bounding box center [85, 315] width 23 height 18
click at [91, 318] on input "0" at bounding box center [84, 315] width 17 height 17
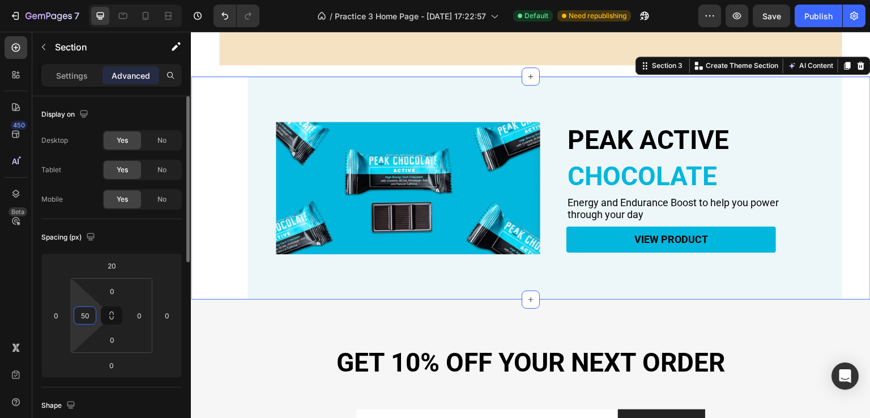
type input "5"
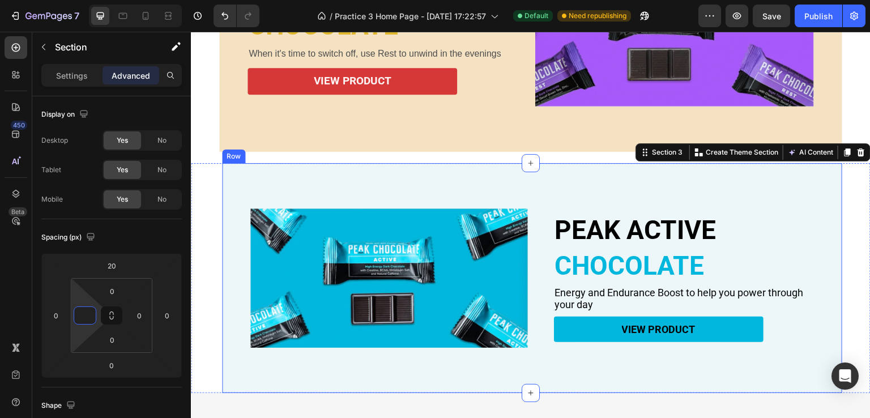
scroll to position [633, 0]
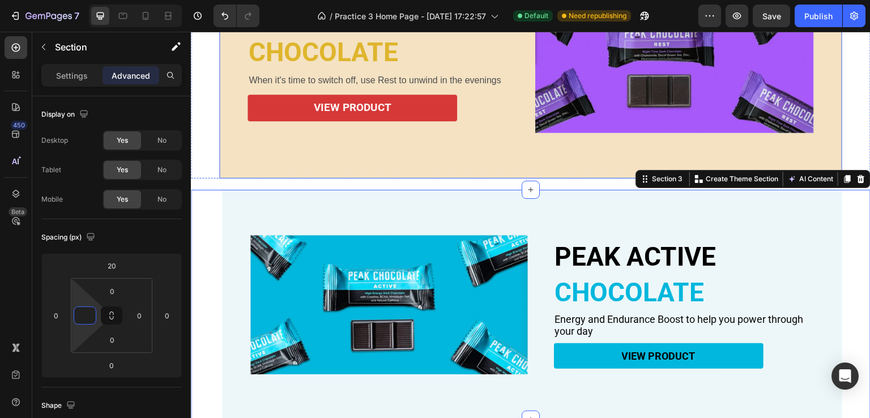
click at [236, 160] on div "PEAK REST Heading CHOCOLATE Heading When it's time to switch off, use Rest to u…" at bounding box center [530, 61] width 623 height 236
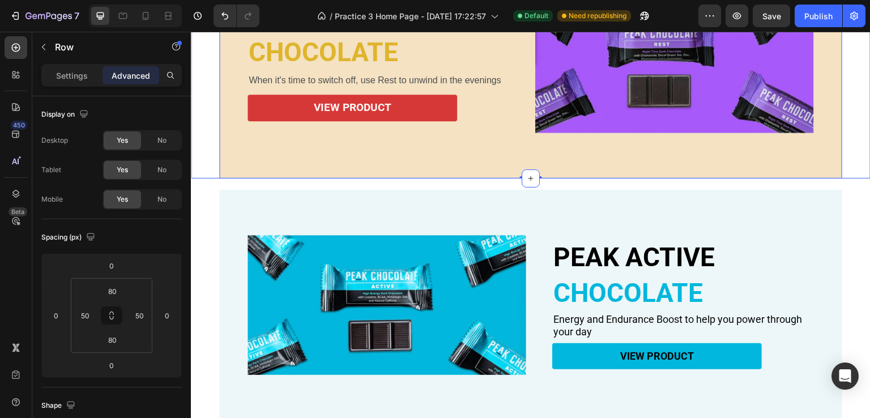
click at [214, 219] on div "PEAK ACTIVE Heading CHOCOLATE Heading Energy and Endurance Boost to help you po…" at bounding box center [531, 305] width 680 height 231
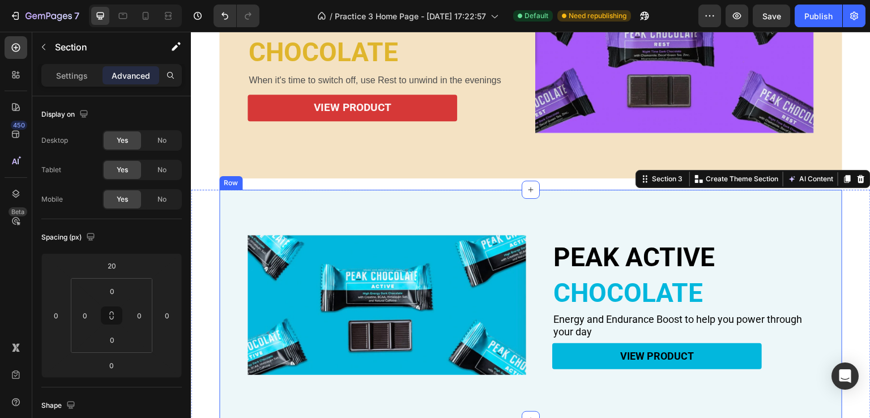
click at [237, 221] on div "PEAK ACTIVE Heading CHOCOLATE Heading Energy and Endurance Boost to help you po…" at bounding box center [530, 305] width 623 height 231
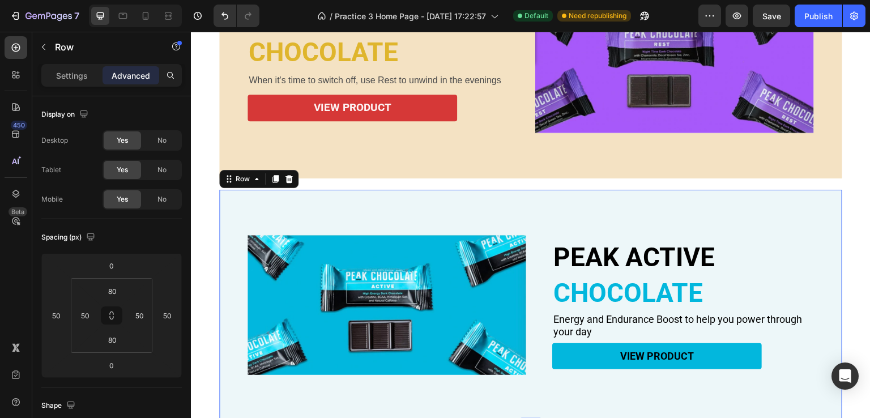
click at [279, 203] on div "PEAK ACTIVE Heading CHOCOLATE Heading Energy and Endurance Boost to help you po…" at bounding box center [530, 305] width 623 height 231
click at [125, 21] on div at bounding box center [123, 16] width 18 height 18
type input "0"
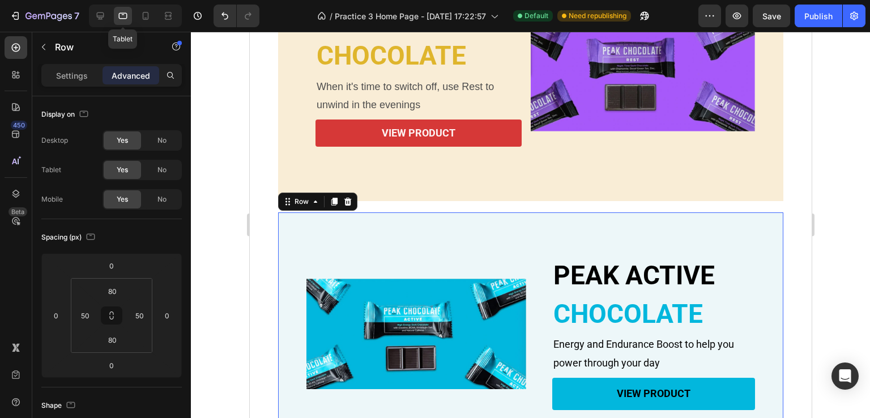
scroll to position [773, 0]
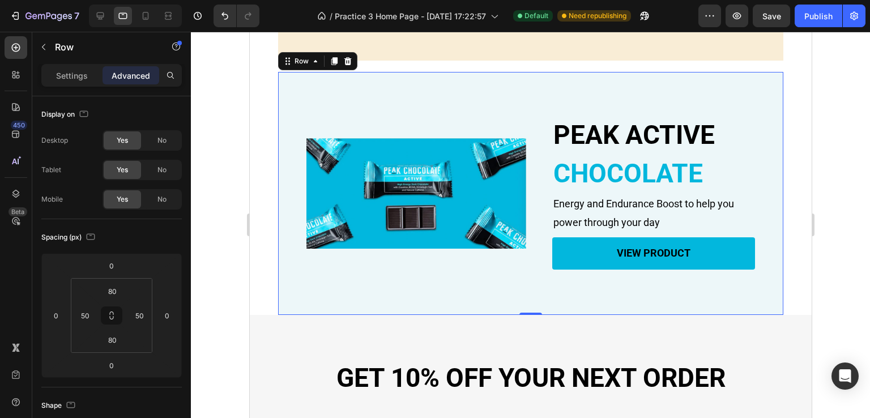
click at [289, 232] on div "PEAK ACTIVE Heading CHOCOLATE Heading Energy and Endurance Boost to help you po…" at bounding box center [530, 193] width 505 height 243
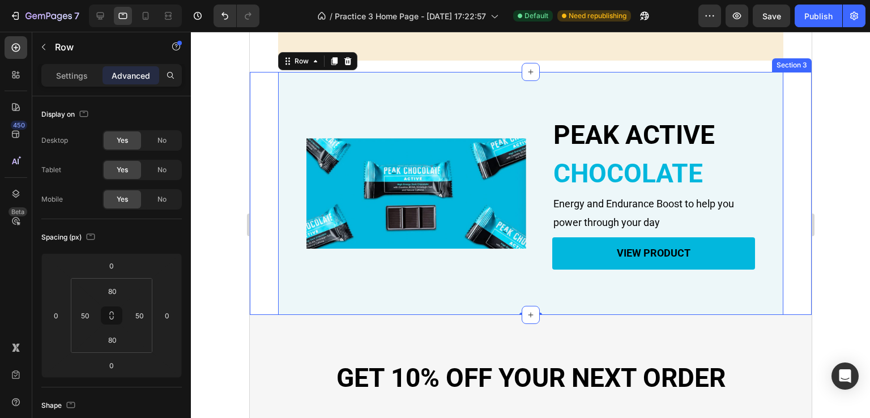
click at [254, 227] on div "PEAK ACTIVE Heading CHOCOLATE Heading Energy and Endurance Boost to help you po…" at bounding box center [530, 193] width 562 height 243
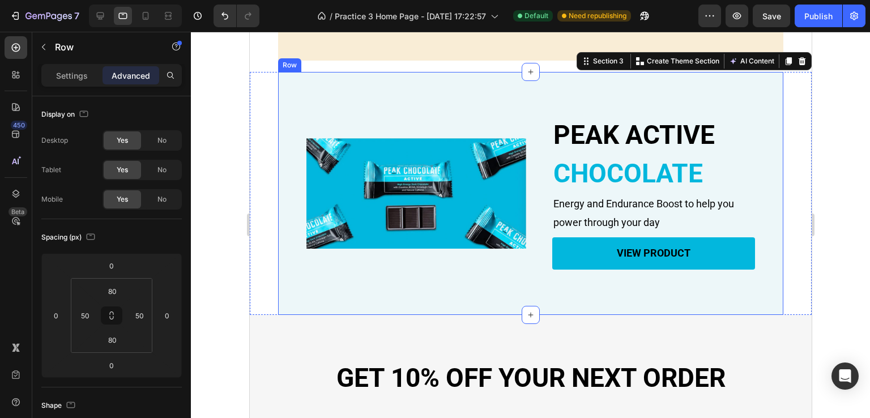
click at [285, 228] on div "PEAK ACTIVE Heading CHOCOLATE Heading Energy and Endurance Boost to help you po…" at bounding box center [530, 193] width 505 height 243
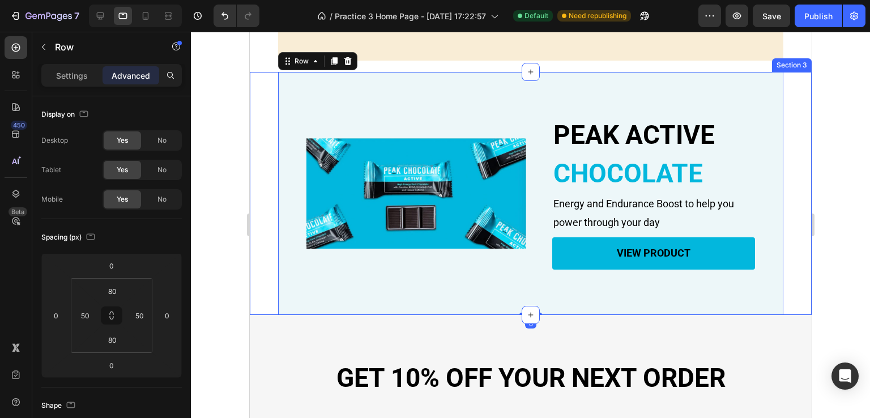
click at [266, 231] on div "PEAK ACTIVE Heading CHOCOLATE Heading Energy and Endurance Boost to help you po…" at bounding box center [530, 193] width 562 height 243
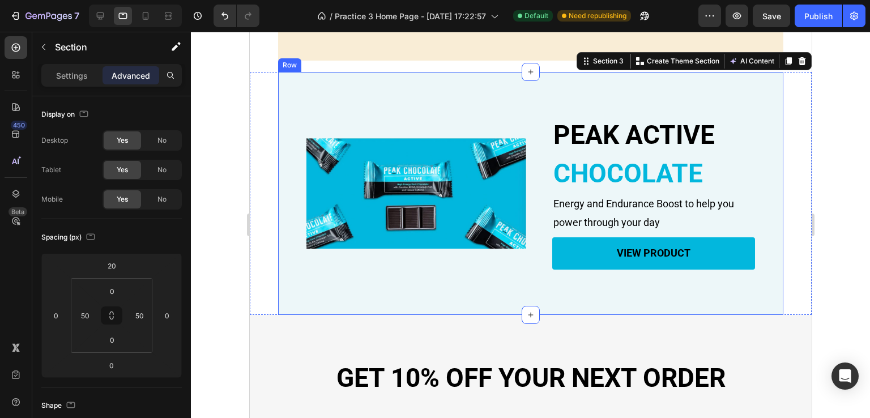
click at [287, 227] on div "PEAK ACTIVE Heading CHOCOLATE Heading Energy and Endurance Boost to help you po…" at bounding box center [530, 193] width 505 height 243
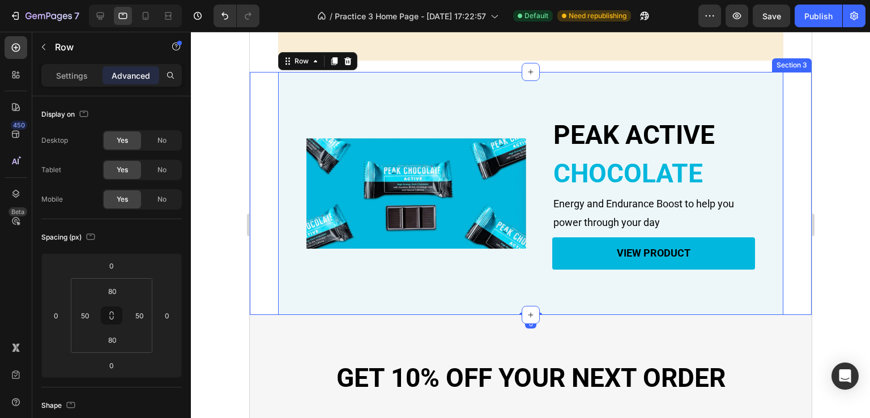
click at [268, 230] on div "PEAK ACTIVE Heading CHOCOLATE Heading Energy and Endurance Boost to help you po…" at bounding box center [530, 193] width 562 height 243
click at [287, 229] on div "PEAK ACTIVE Heading CHOCOLATE Heading Energy and Endurance Boost to help you po…" at bounding box center [530, 193] width 505 height 243
click at [265, 232] on div "PEAK ACTIVE Heading CHOCOLATE Heading Energy and Endurance Boost to help you po…" at bounding box center [530, 193] width 562 height 243
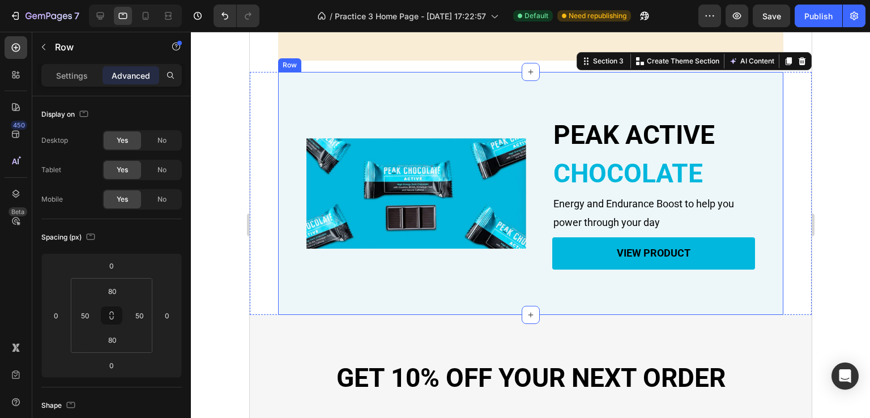
click at [288, 230] on div "PEAK ACTIVE Heading CHOCOLATE Heading Energy and Endurance Boost to help you po…" at bounding box center [530, 193] width 505 height 243
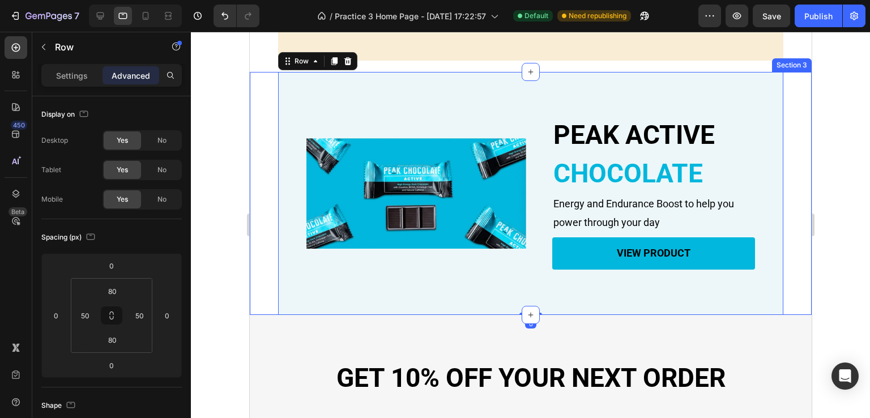
click at [275, 231] on div "PEAK ACTIVE Heading CHOCOLATE Heading Energy and Endurance Boost to help you po…" at bounding box center [530, 193] width 562 height 243
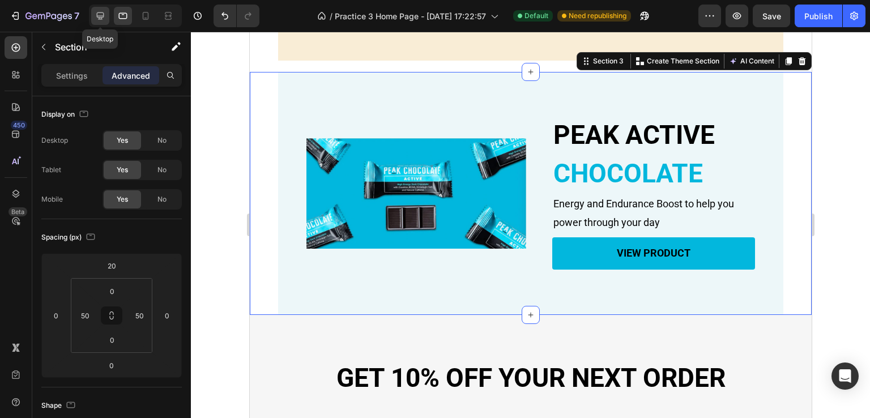
click at [104, 17] on icon at bounding box center [100, 15] width 11 height 11
type input "0"
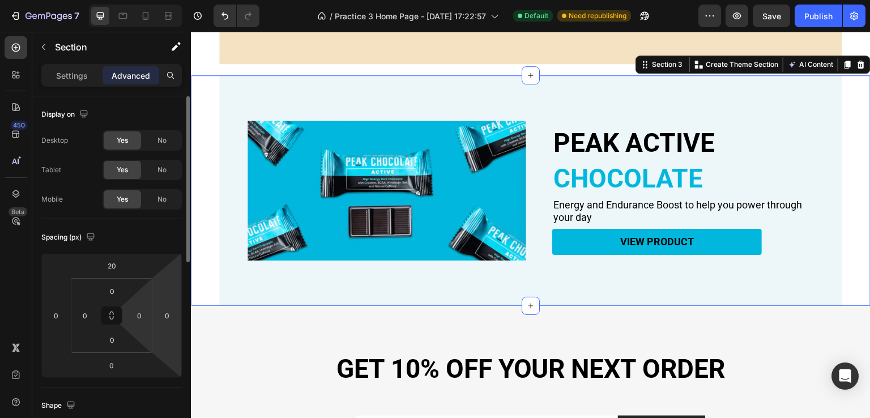
scroll to position [728, 0]
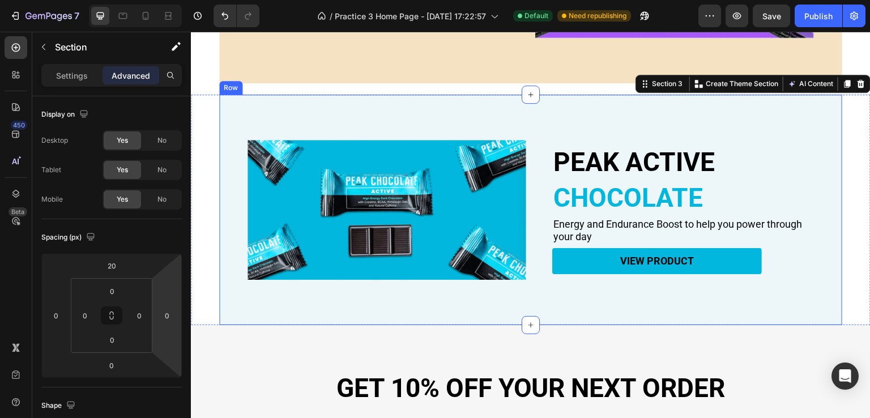
click at [240, 218] on div "PEAK ACTIVE Heading CHOCOLATE Heading Energy and Endurance Boost to help you po…" at bounding box center [530, 210] width 623 height 231
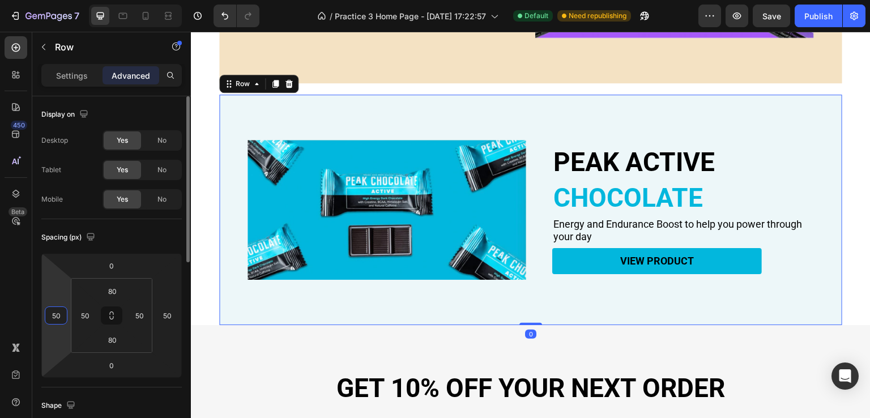
click at [58, 317] on input "50" at bounding box center [56, 315] width 17 height 17
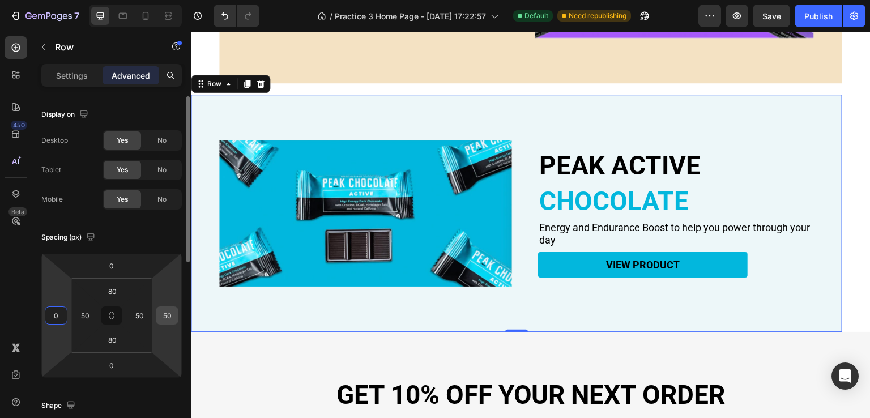
type input "0"
click at [170, 317] on input "50" at bounding box center [167, 315] width 17 height 17
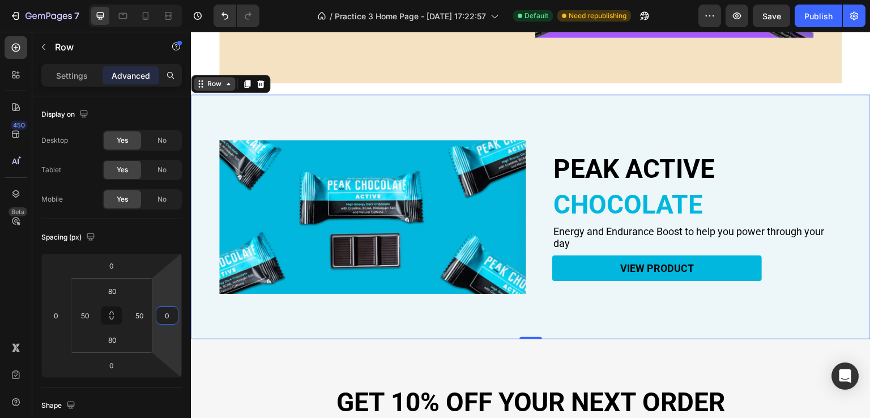
type input "0"
click at [218, 79] on div "Row" at bounding box center [214, 84] width 19 height 10
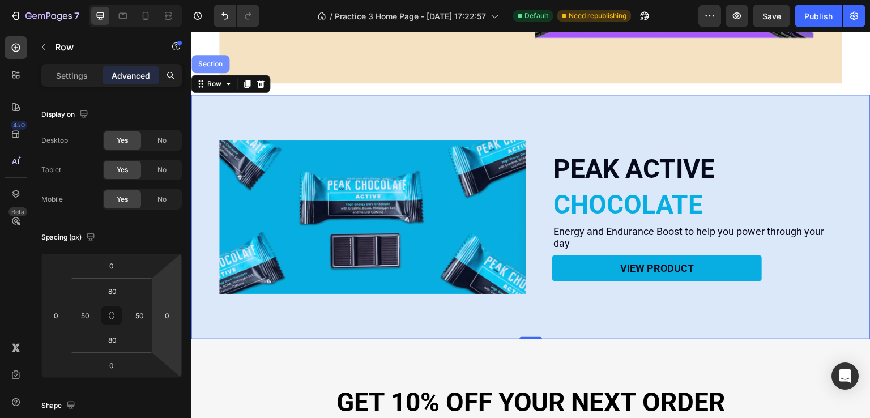
click at [198, 61] on div "Section" at bounding box center [210, 64] width 29 height 7
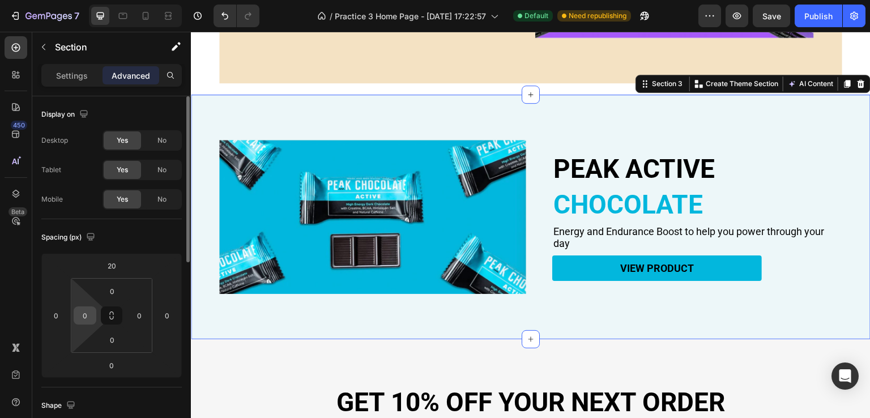
click at [87, 316] on input "0" at bounding box center [84, 315] width 17 height 17
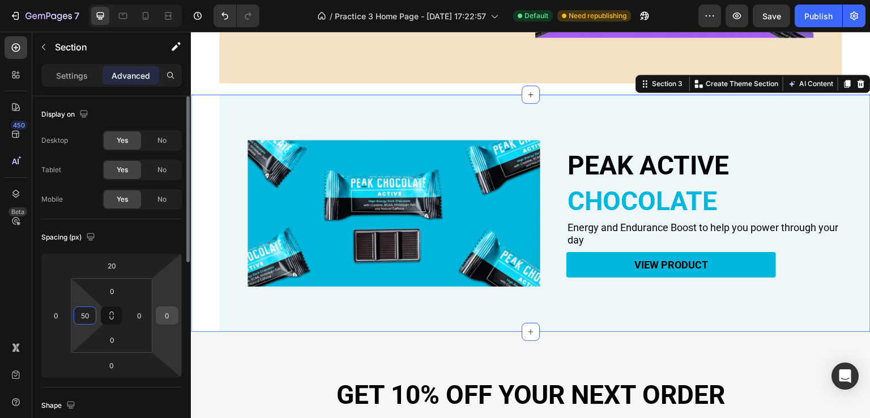
type input "50"
click at [174, 317] on input "0" at bounding box center [167, 315] width 17 height 17
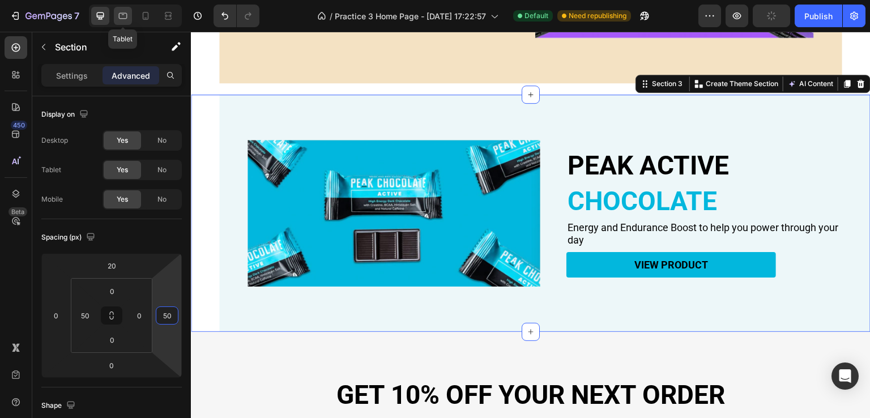
click at [125, 17] on icon at bounding box center [122, 15] width 11 height 11
type input "0"
type input "50"
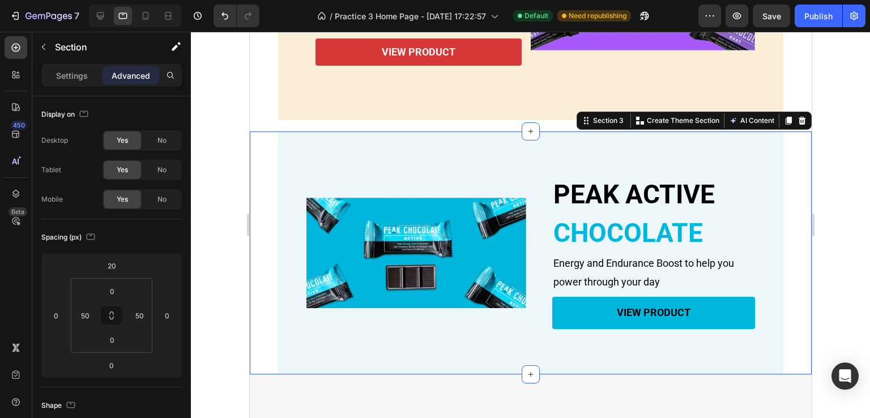
click at [136, 16] on div at bounding box center [135, 16] width 93 height 23
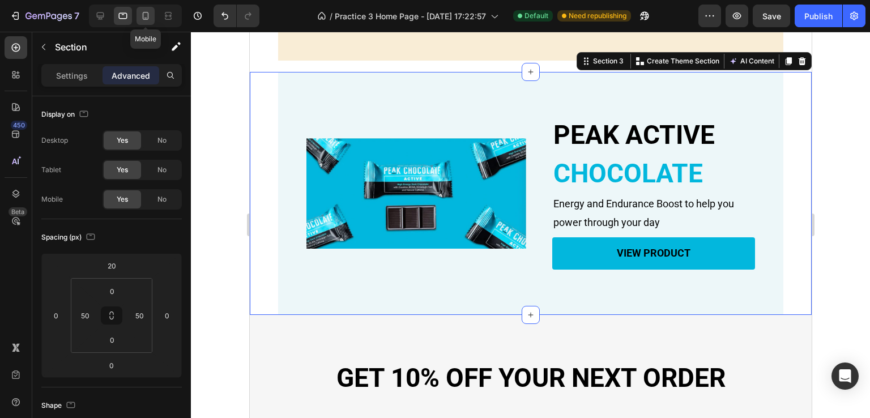
click at [147, 16] on icon at bounding box center [145, 15] width 11 height 11
type input "24"
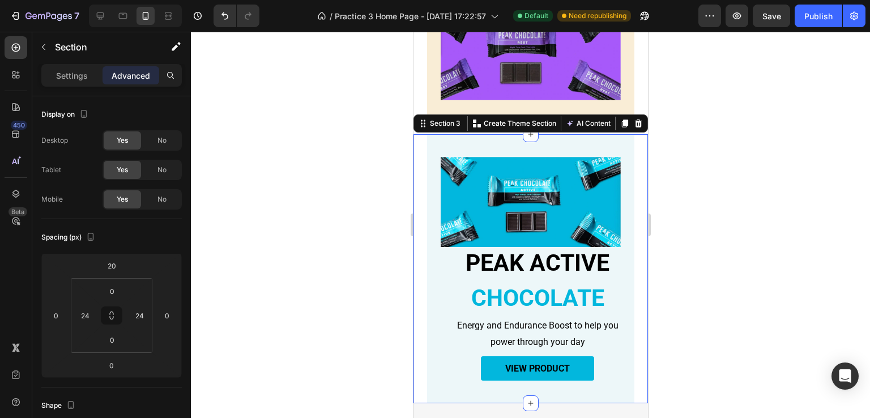
scroll to position [868, 0]
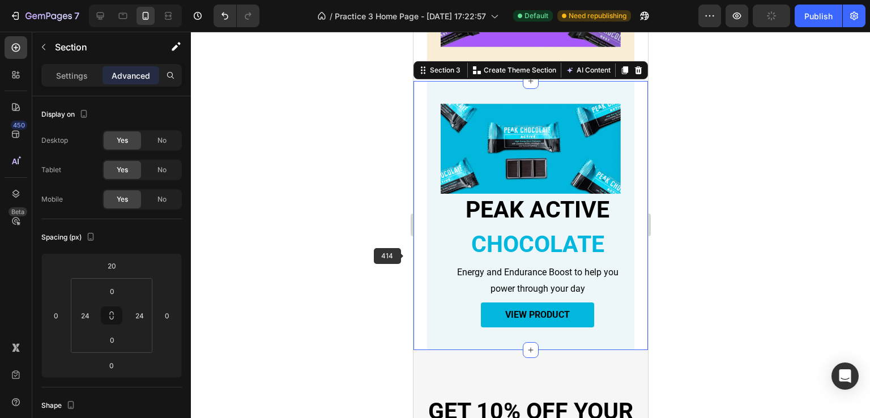
click at [437, 236] on div "PEAK ACTIVE Heading CHOCOLATE Heading Energy and Endurance Boost to help you po…" at bounding box center [529, 215] width 207 height 269
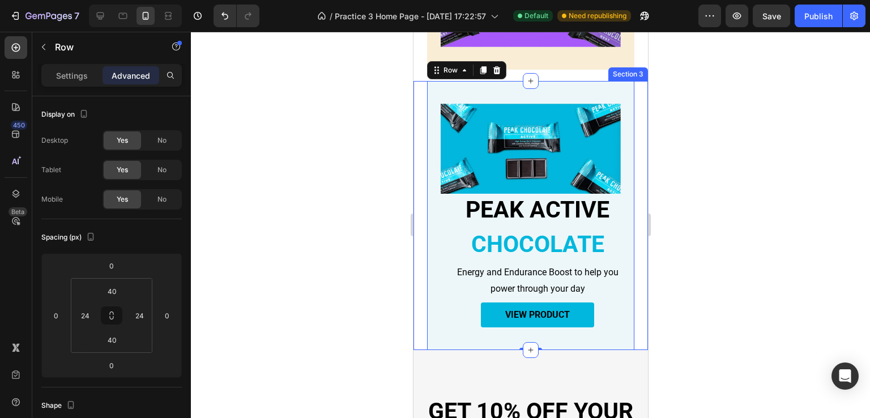
click at [422, 239] on div "PEAK ACTIVE Heading CHOCOLATE Heading Energy and Endurance Boost to help you po…" at bounding box center [530, 215] width 234 height 269
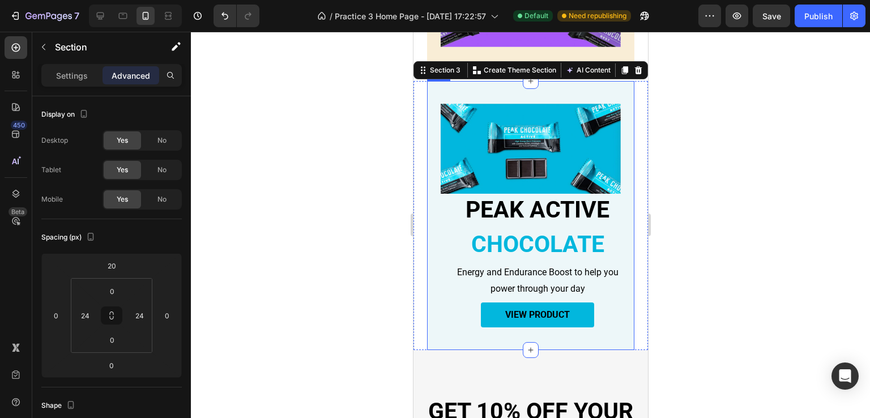
click at [437, 251] on div "PEAK ACTIVE Heading CHOCOLATE Heading Energy and Endurance Boost to help you po…" at bounding box center [529, 215] width 207 height 269
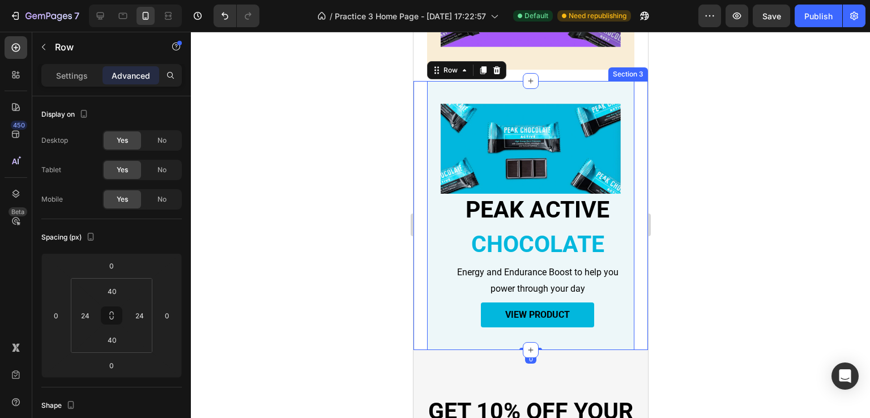
click at [417, 254] on div "PEAK ACTIVE Heading CHOCOLATE Heading Energy and Endurance Boost to help you po…" at bounding box center [530, 215] width 234 height 269
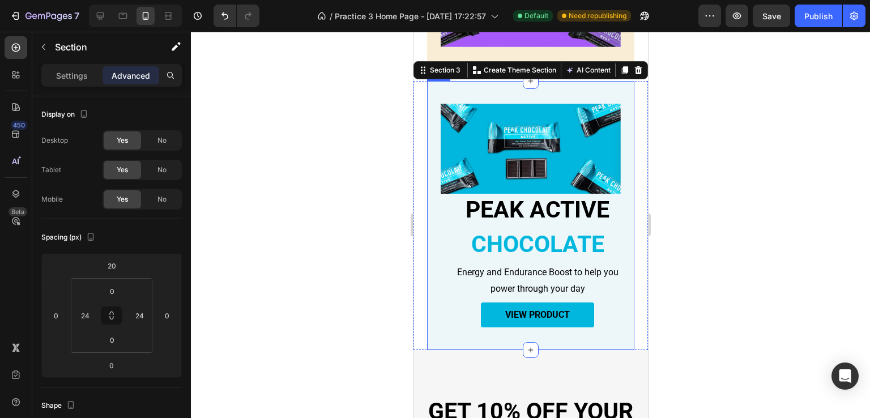
click at [434, 252] on div "PEAK ACTIVE Heading CHOCOLATE Heading Energy and Endurance Boost to help you po…" at bounding box center [529, 215] width 207 height 269
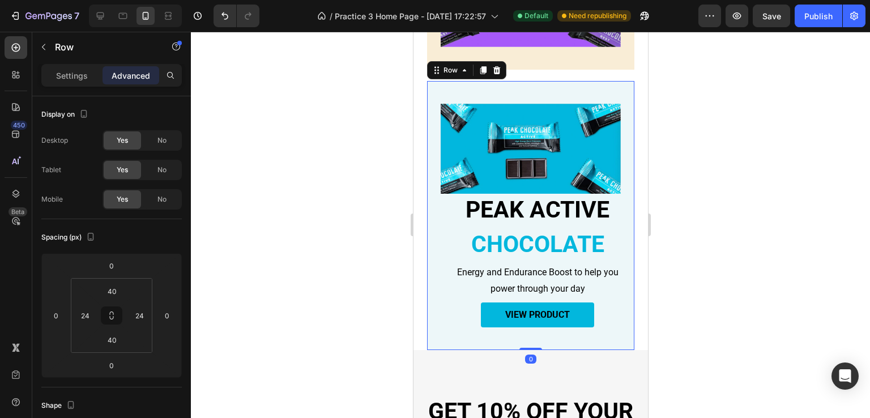
click at [423, 254] on div "PEAK ACTIVE Heading CHOCOLATE Heading Energy and Endurance Boost to help you po…" at bounding box center [530, 215] width 234 height 269
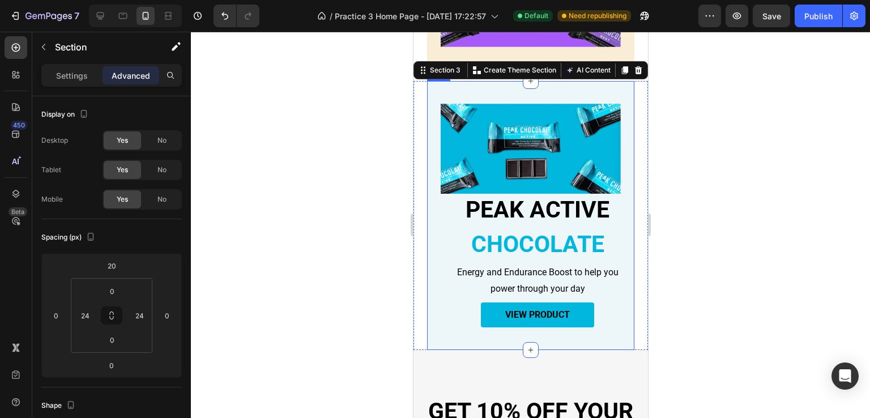
click at [437, 252] on div "PEAK ACTIVE Heading CHOCOLATE Heading Energy and Endurance Boost to help you po…" at bounding box center [529, 215] width 207 height 269
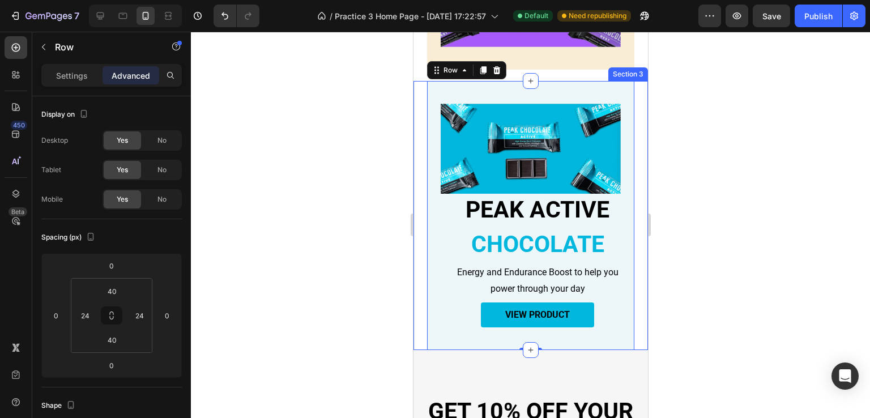
click at [417, 254] on div "PEAK ACTIVE Heading CHOCOLATE Heading Energy and Endurance Boost to help you po…" at bounding box center [530, 215] width 234 height 269
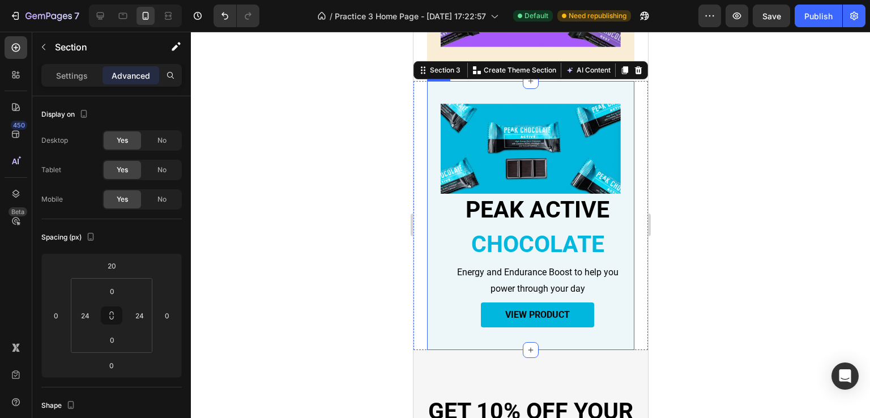
click at [436, 255] on div "PEAK ACTIVE Heading CHOCOLATE Heading Energy and Endurance Boost to help you po…" at bounding box center [529, 215] width 207 height 269
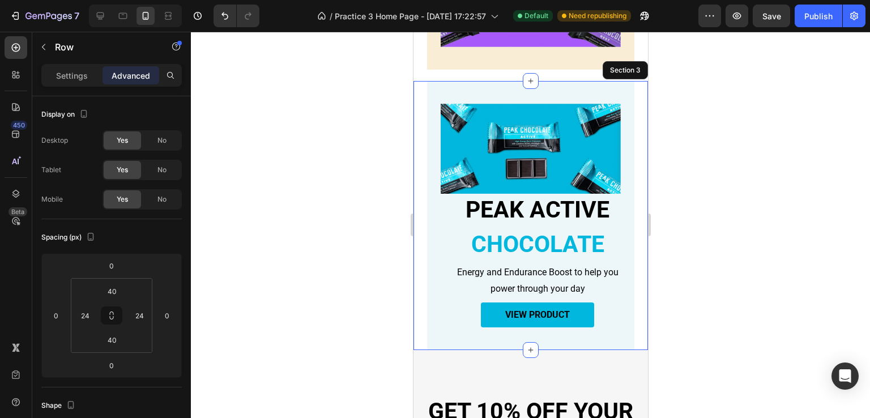
drag, startPoint x: 419, startPoint y: 259, endPoint x: 442, endPoint y: 260, distance: 23.3
click at [420, 259] on div "PEAK ACTIVE Heading CHOCOLATE Heading Energy and Endurance Boost to help you po…" at bounding box center [530, 215] width 234 height 269
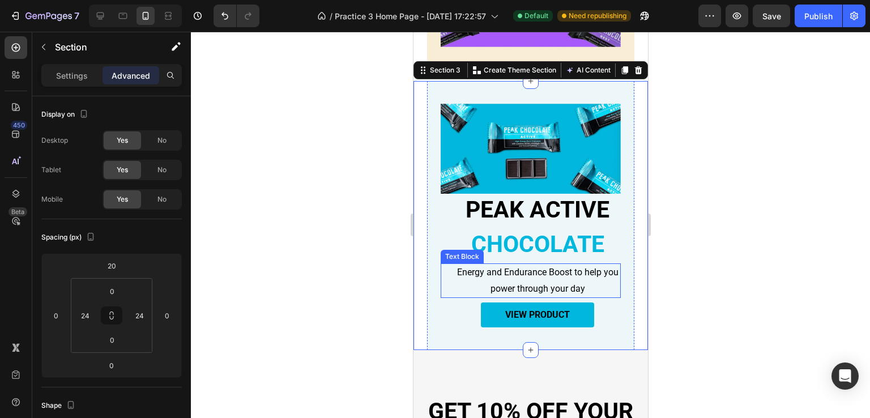
click at [442, 263] on div "Energy and Endurance Boost to help you power through your day Text Block" at bounding box center [530, 280] width 180 height 35
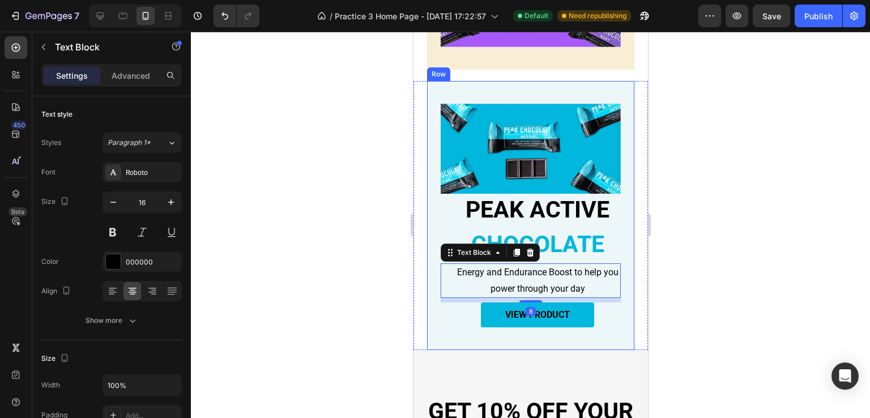
click at [434, 246] on div "PEAK ACTIVE Heading CHOCOLATE Heading Energy and Endurance Boost to help you po…" at bounding box center [529, 215] width 207 height 269
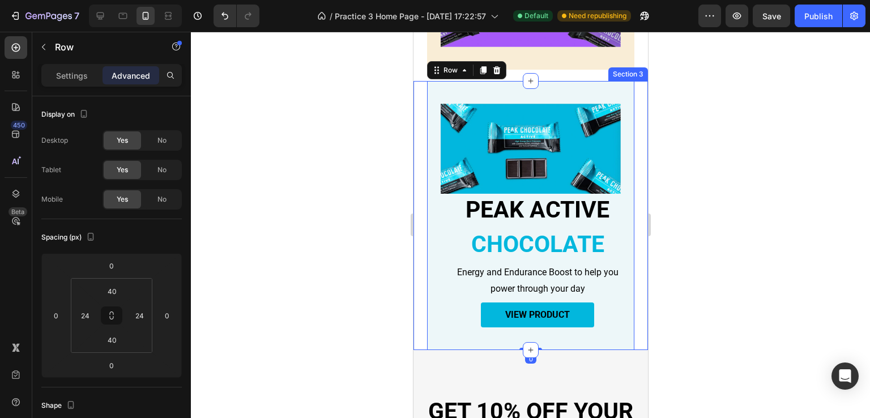
click at [414, 254] on div "PEAK ACTIVE Heading CHOCOLATE Heading Energy and Endurance Boost to help you po…" at bounding box center [530, 215] width 234 height 269
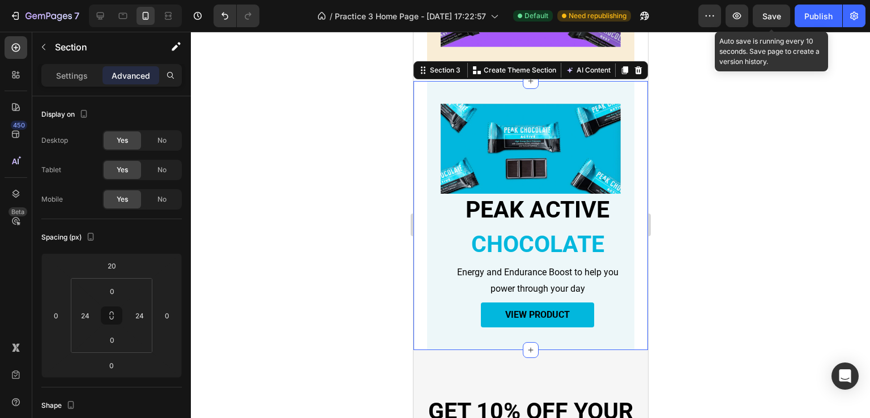
click at [769, 20] on span "Save" at bounding box center [771, 16] width 19 height 10
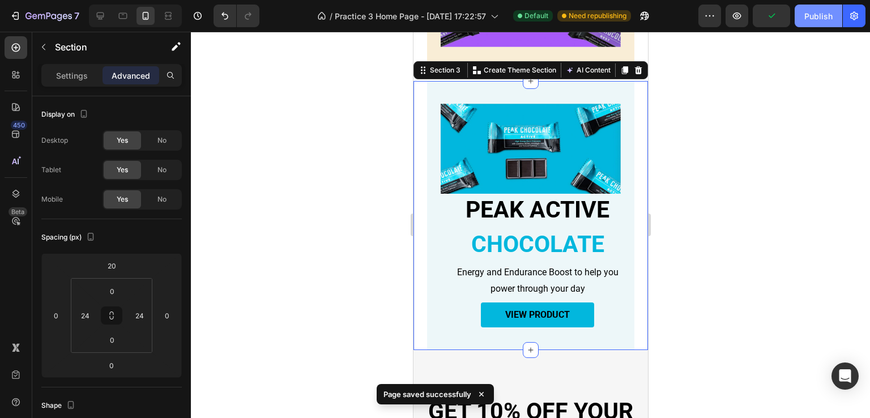
click at [800, 12] on button "Publish" at bounding box center [819, 16] width 48 height 23
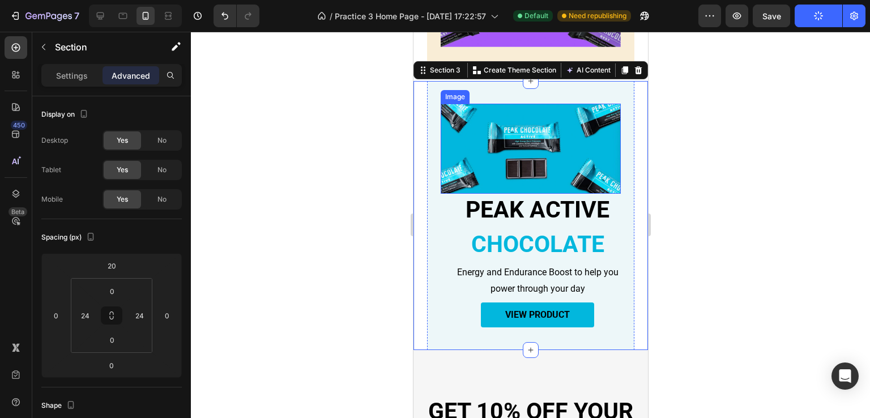
scroll to position [811, 0]
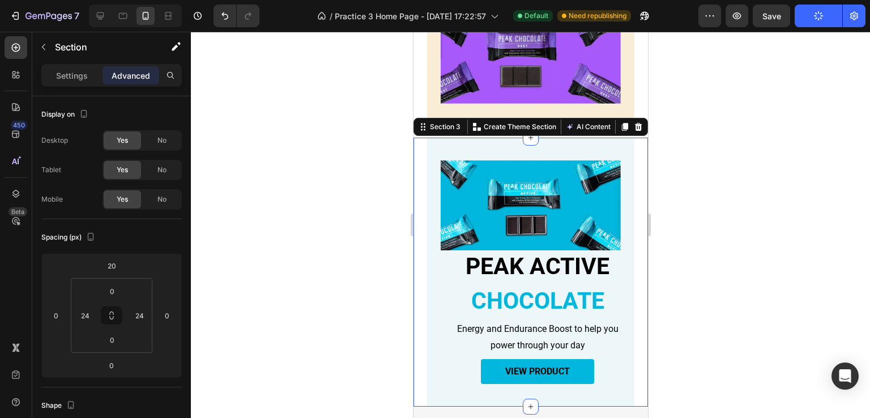
click at [696, 154] on div at bounding box center [530, 225] width 679 height 386
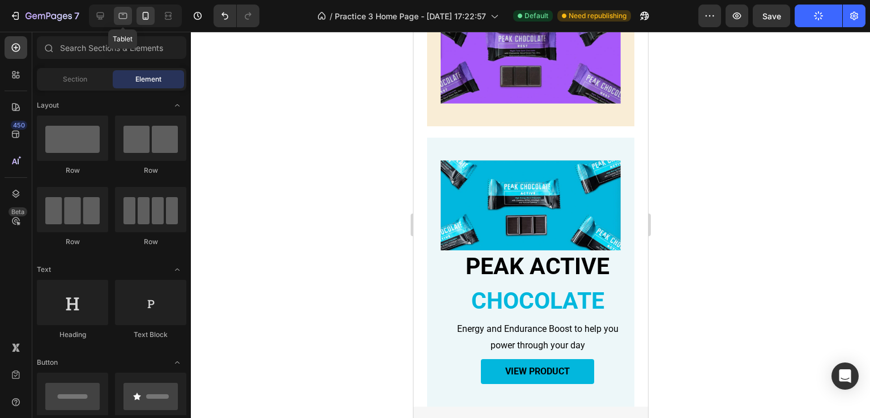
click at [124, 22] on div at bounding box center [123, 16] width 18 height 18
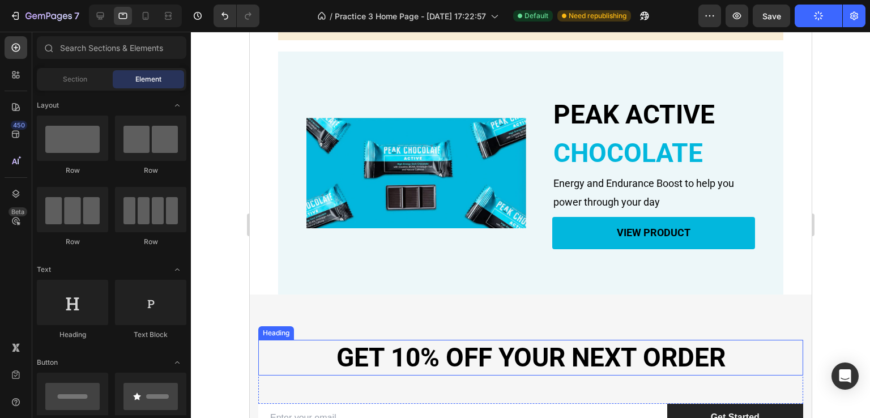
scroll to position [737, 0]
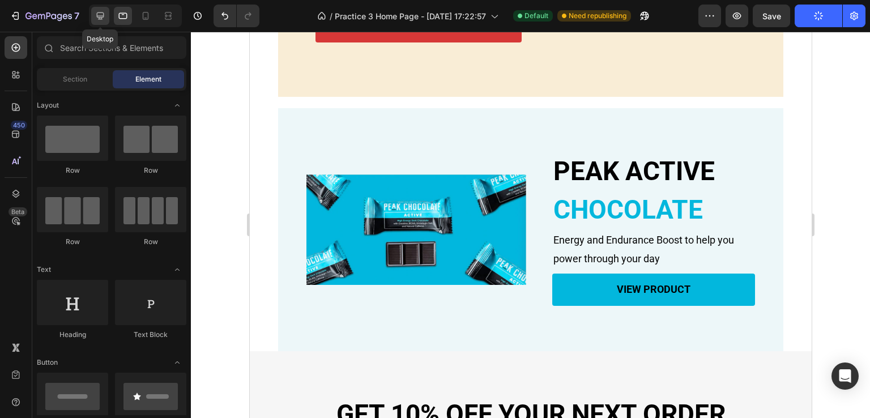
click at [106, 17] on div at bounding box center [100, 16] width 18 height 18
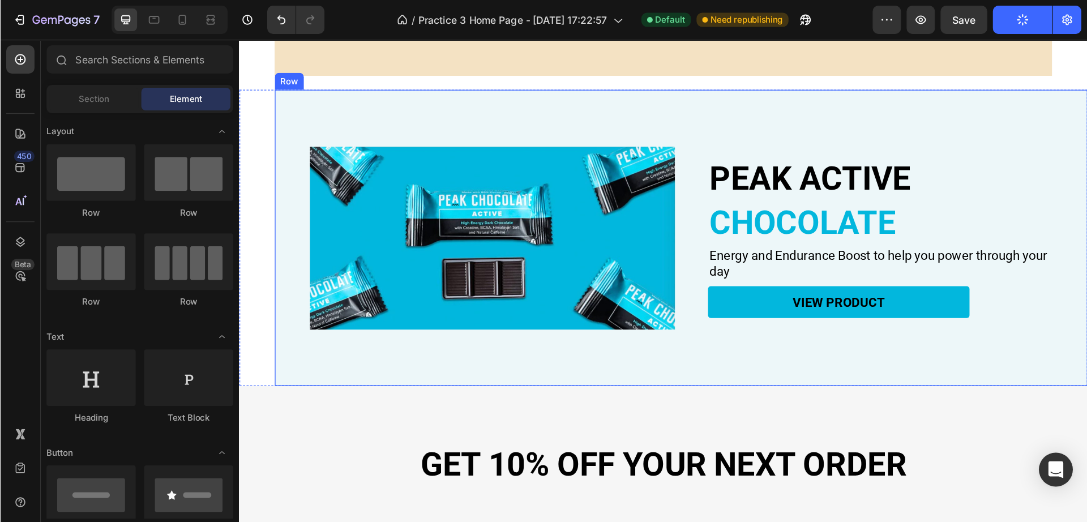
scroll to position [751, 0]
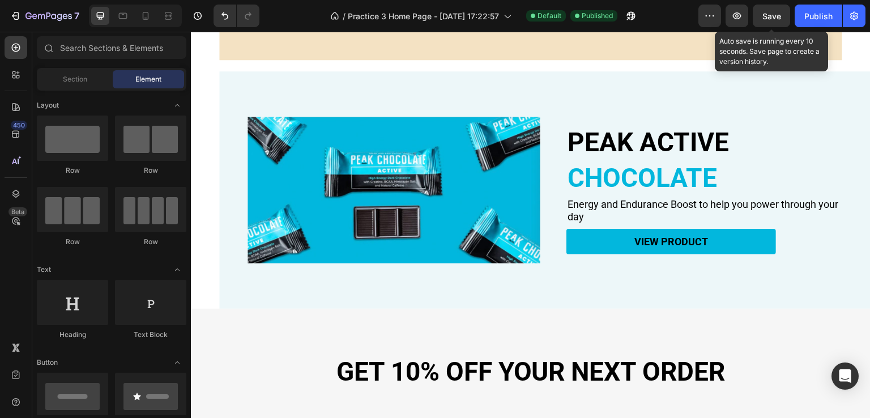
click at [781, 16] on span "Save" at bounding box center [771, 16] width 19 height 10
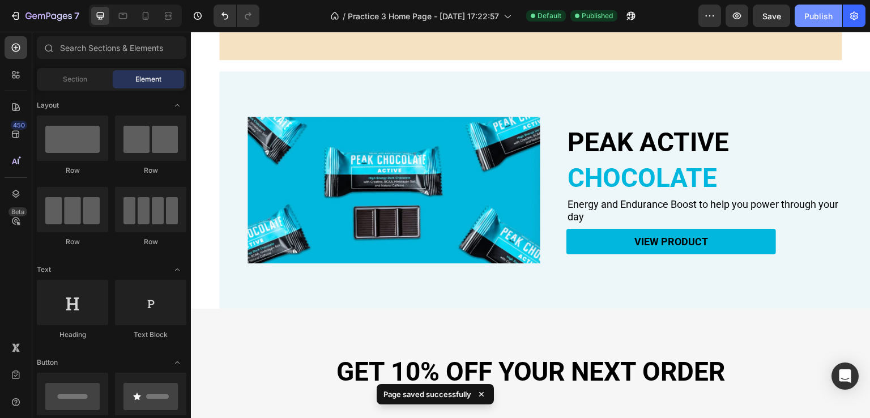
click at [825, 12] on div "Publish" at bounding box center [818, 16] width 28 height 12
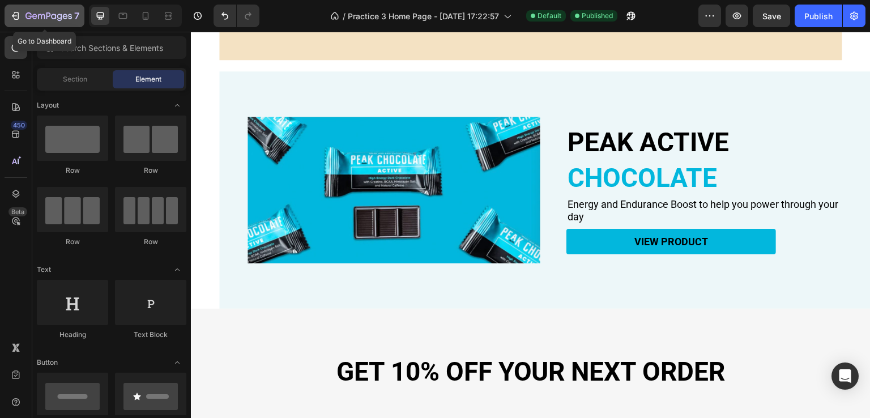
click at [59, 22] on div "7" at bounding box center [52, 16] width 54 height 14
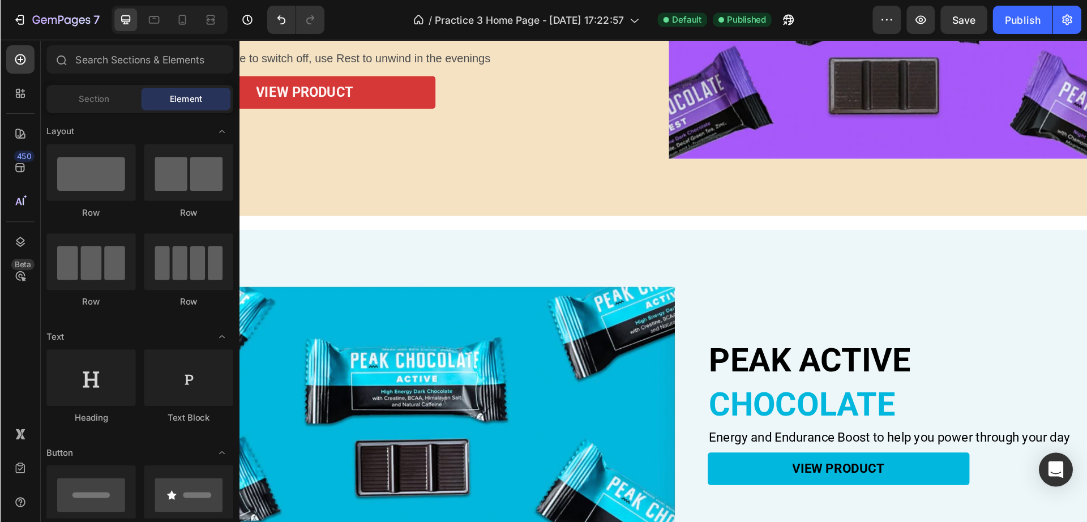
scroll to position [808, 0]
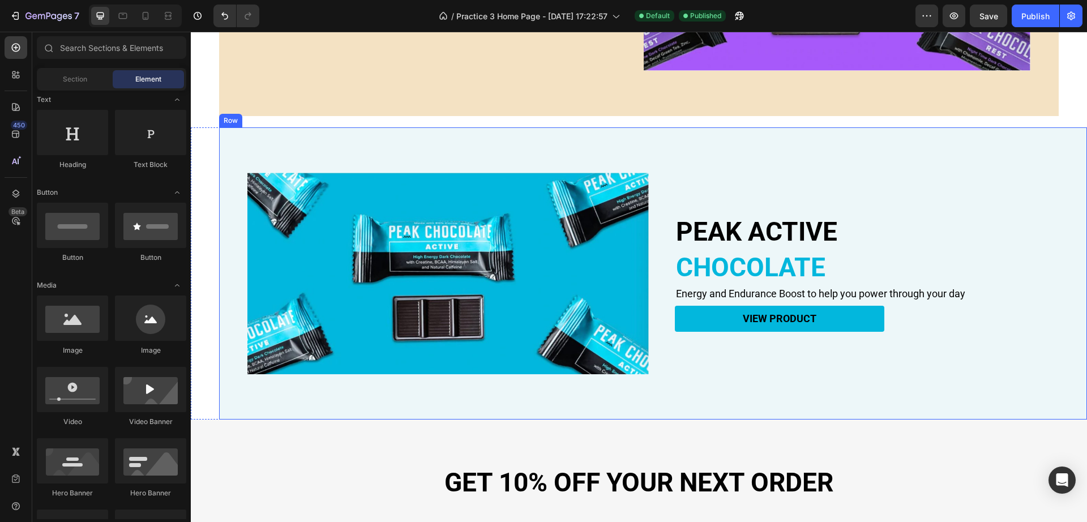
click at [294, 143] on div "PEAK ACTIVE Heading CHOCOLATE Heading Energy and Endurance Boost to help you po…" at bounding box center [653, 273] width 868 height 292
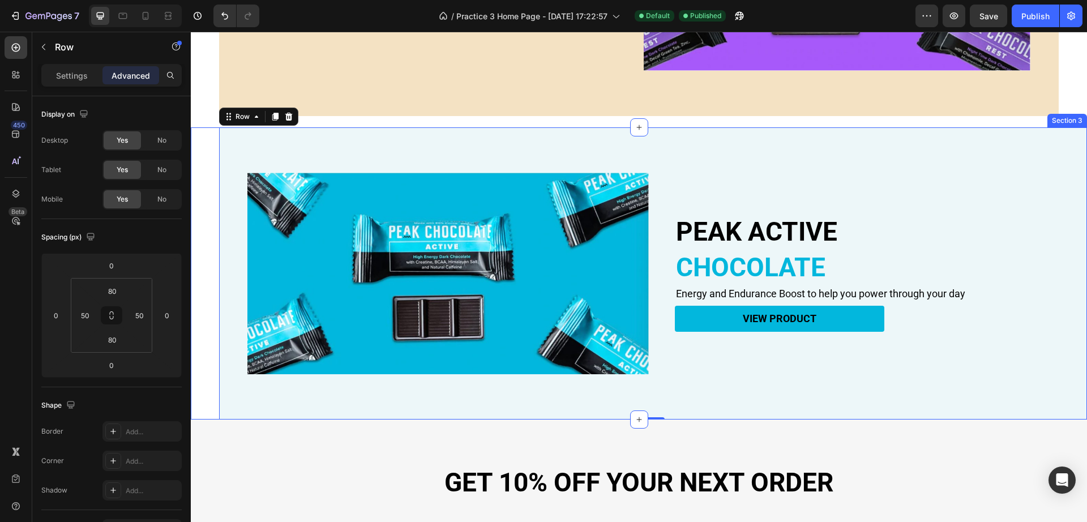
click at [211, 238] on div "PEAK ACTIVE Heading CHOCOLATE Heading Energy and Endurance Boost to help you po…" at bounding box center [639, 273] width 897 height 292
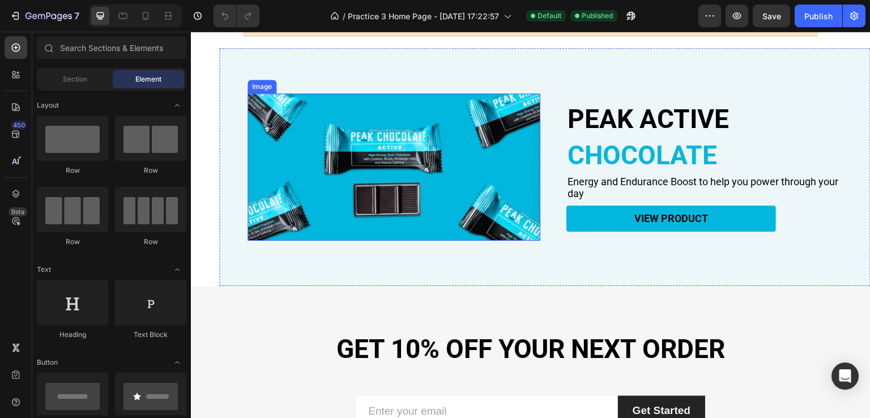
scroll to position [736, 0]
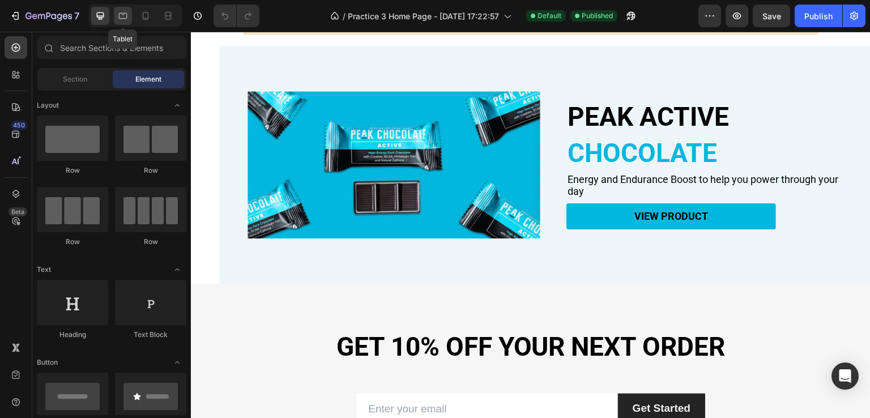
click at [122, 21] on icon at bounding box center [122, 15] width 11 height 11
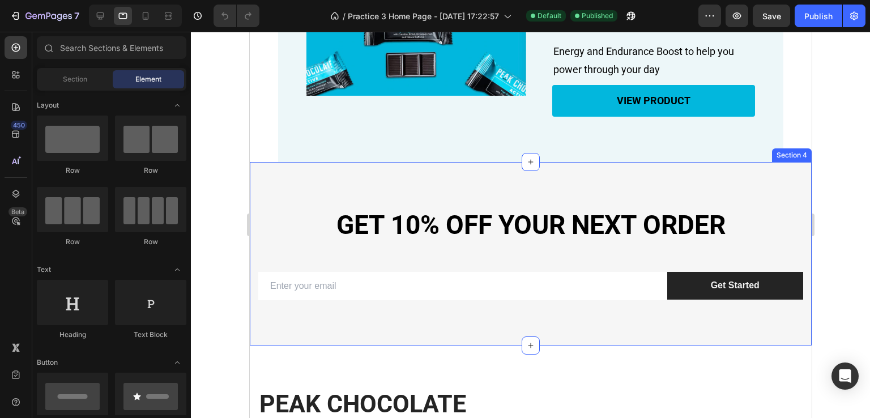
scroll to position [722, 0]
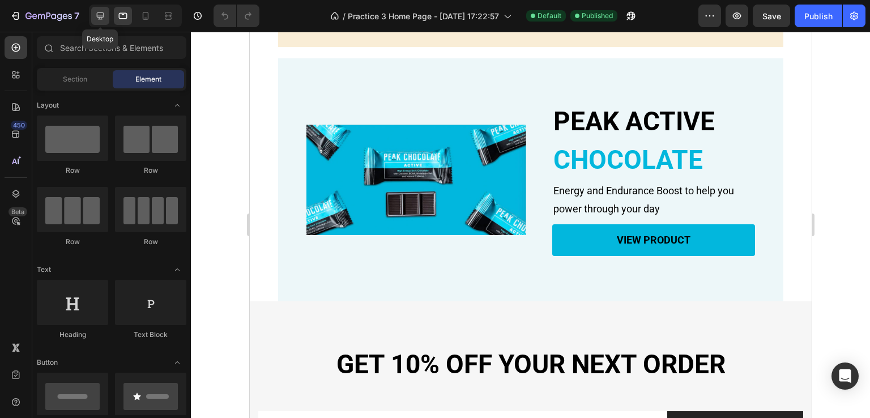
click at [101, 19] on icon at bounding box center [100, 15] width 7 height 7
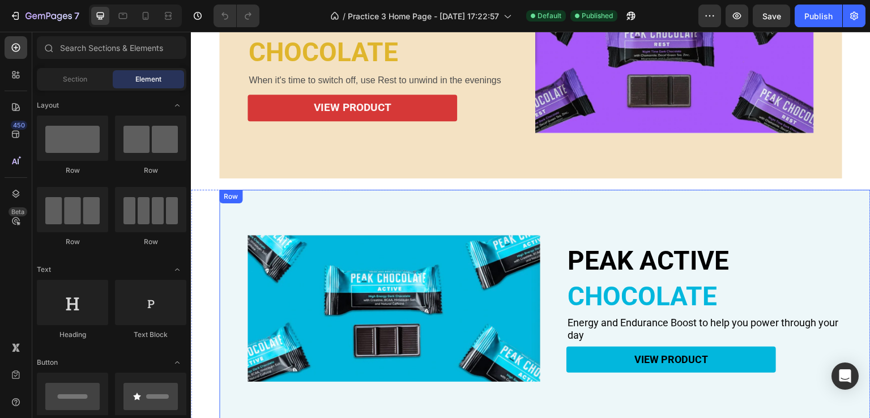
scroll to position [552, 0]
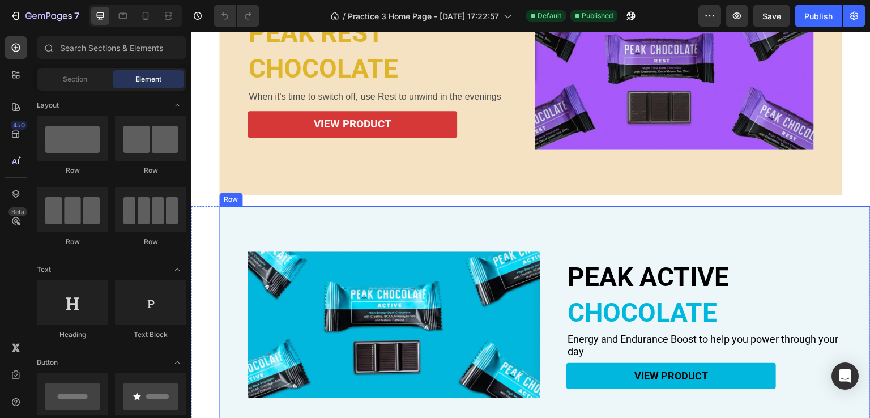
click at [313, 211] on div "PEAK ACTIVE Heading CHOCOLATE Heading Energy and Endurance Boost to help you po…" at bounding box center [544, 324] width 651 height 237
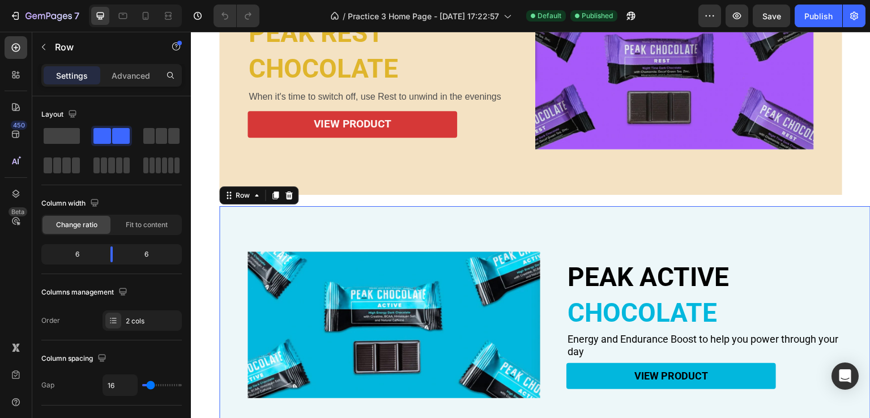
click at [119, 64] on div "Settings Advanced" at bounding box center [111, 75] width 140 height 23
click at [119, 71] on p "Advanced" at bounding box center [131, 76] width 39 height 12
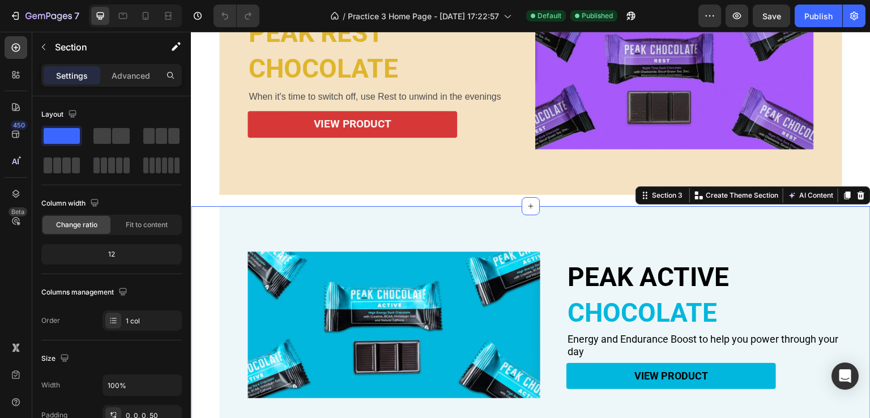
click at [207, 259] on div "PEAK ACTIVE Heading CHOCOLATE Heading Energy and Endurance Boost to help you po…" at bounding box center [531, 324] width 680 height 237
click at [131, 77] on p "Advanced" at bounding box center [131, 76] width 39 height 12
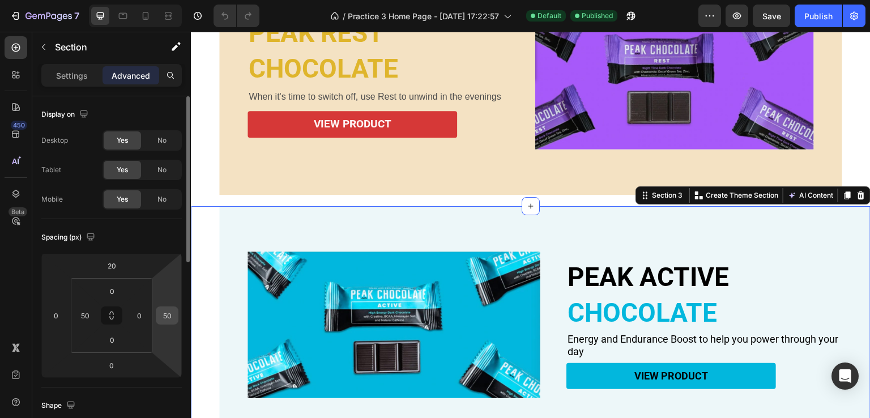
click at [171, 319] on input "50" at bounding box center [167, 315] width 17 height 17
type input "0"
click at [143, 315] on input "0" at bounding box center [139, 315] width 17 height 17
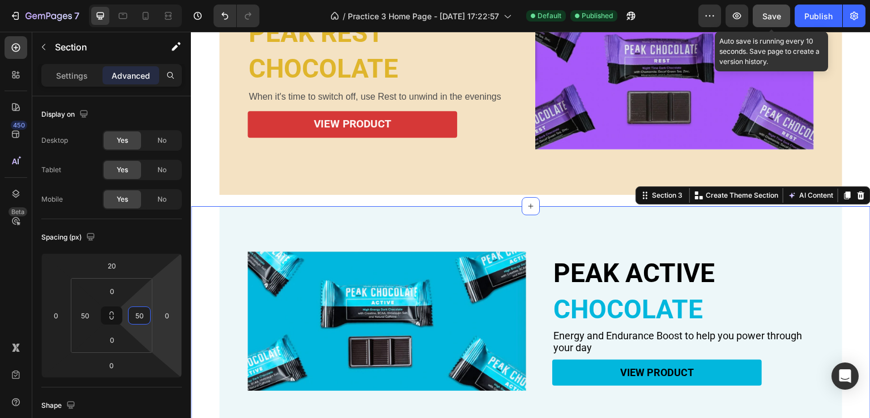
type input "50"
click at [766, 12] on span "Save" at bounding box center [771, 16] width 19 height 10
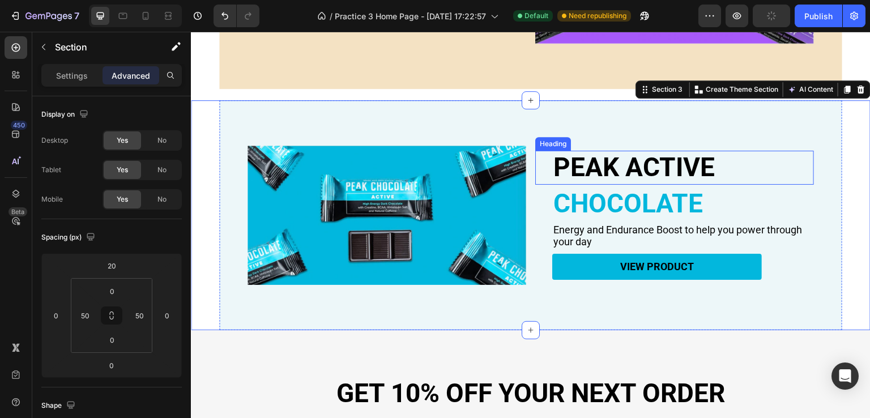
scroll to position [666, 0]
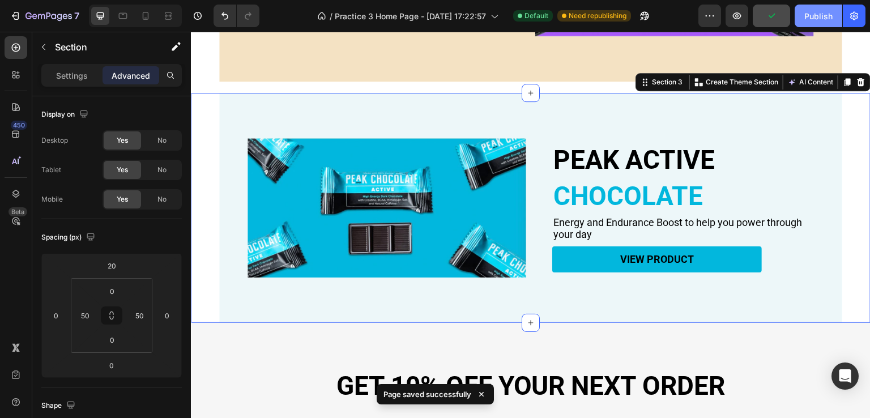
click at [814, 16] on div "Publish" at bounding box center [818, 16] width 28 height 12
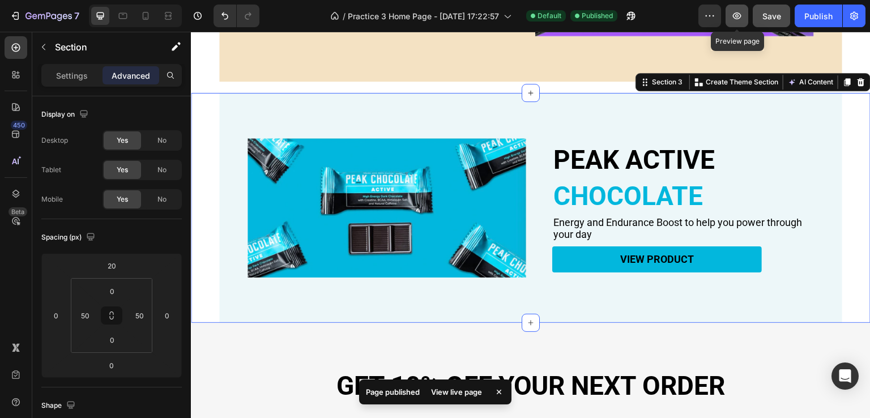
click at [738, 14] on icon "button" at bounding box center [737, 15] width 8 height 7
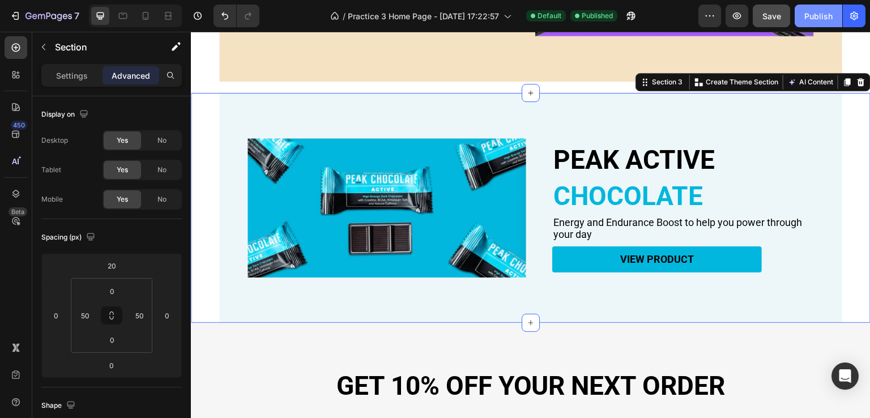
click at [820, 23] on button "Publish" at bounding box center [819, 16] width 48 height 23
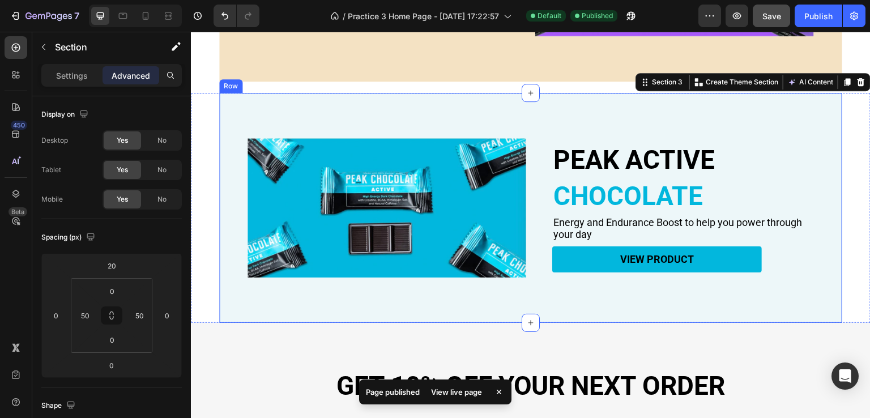
click at [237, 191] on div "PEAK ACTIVE Heading CHOCOLATE Heading Energy and Endurance Boost to help you po…" at bounding box center [530, 208] width 623 height 231
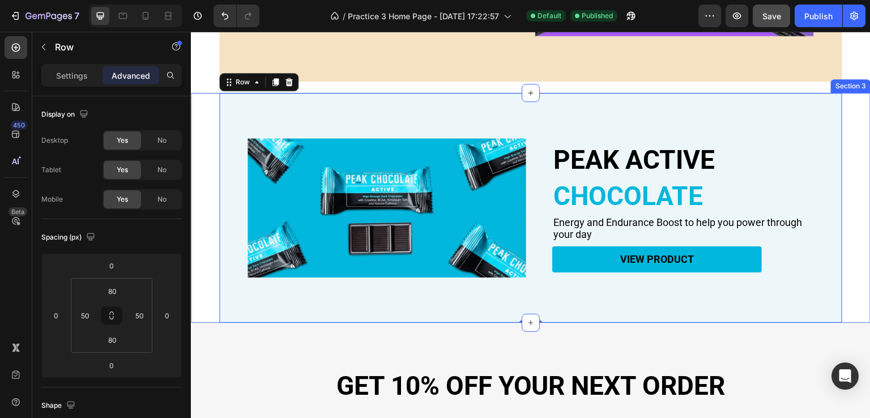
click at [204, 205] on div "PEAK ACTIVE Heading CHOCOLATE Heading Energy and Endurance Boost to help you po…" at bounding box center [531, 208] width 680 height 231
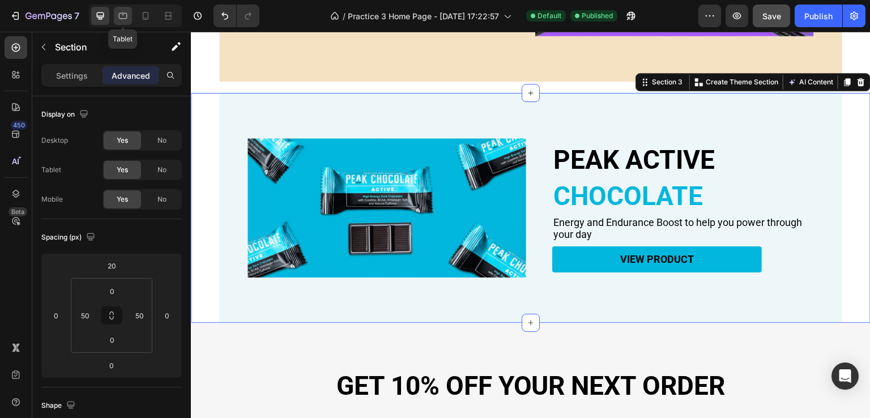
click at [120, 10] on icon at bounding box center [122, 15] width 11 height 11
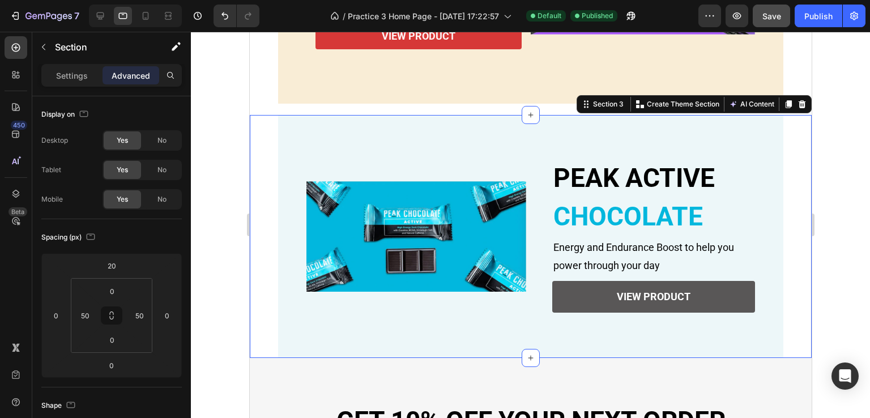
scroll to position [709, 0]
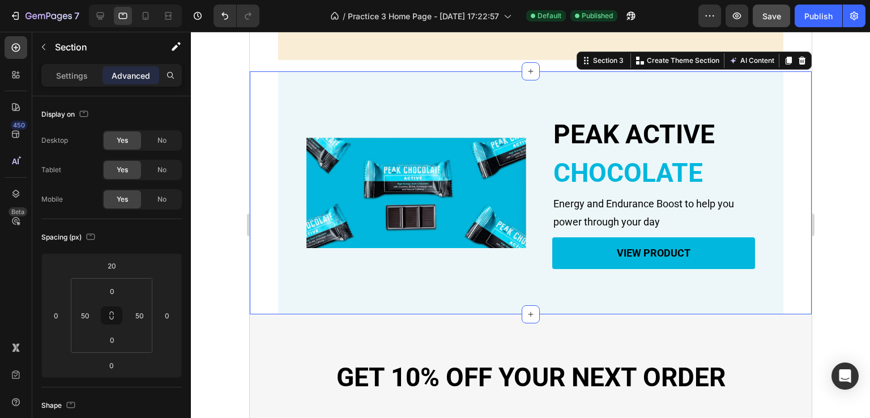
click at [859, 198] on div at bounding box center [530, 225] width 679 height 386
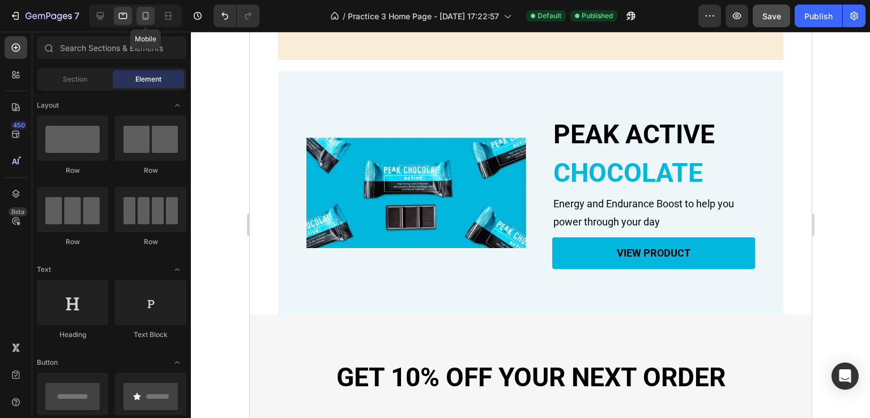
click at [143, 14] on icon at bounding box center [146, 16] width 6 height 8
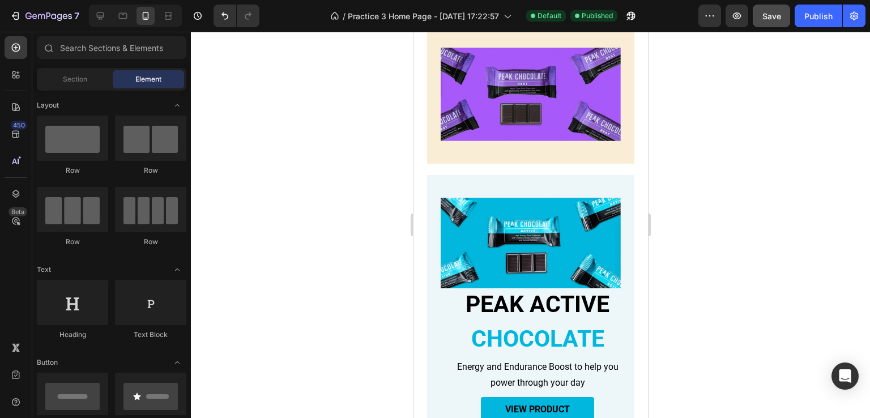
scroll to position [623, 0]
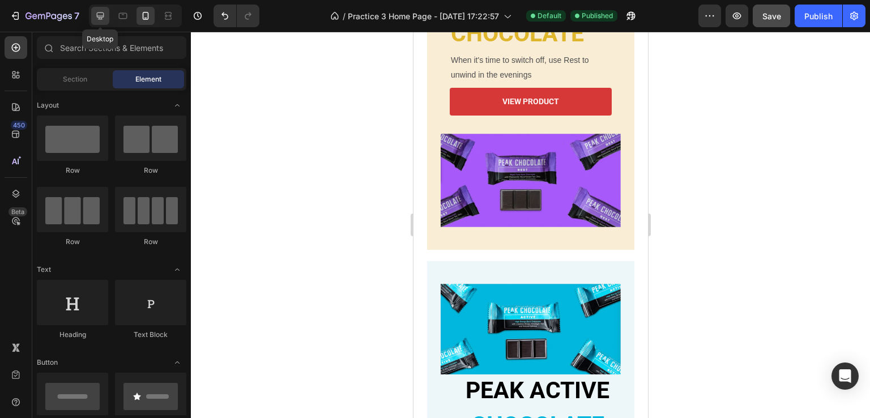
click at [100, 18] on icon at bounding box center [100, 15] width 11 height 11
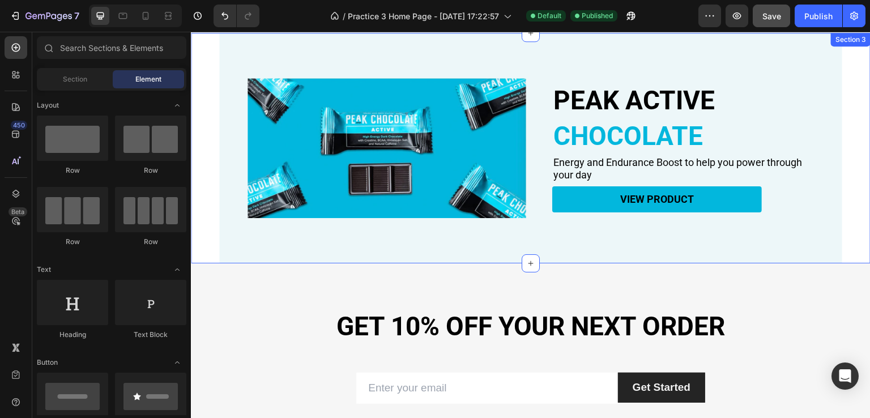
click at [212, 172] on div "PEAK ACTIVE Heading CHOCOLATE Heading Energy and Endurance Boost to help you po…" at bounding box center [531, 148] width 680 height 231
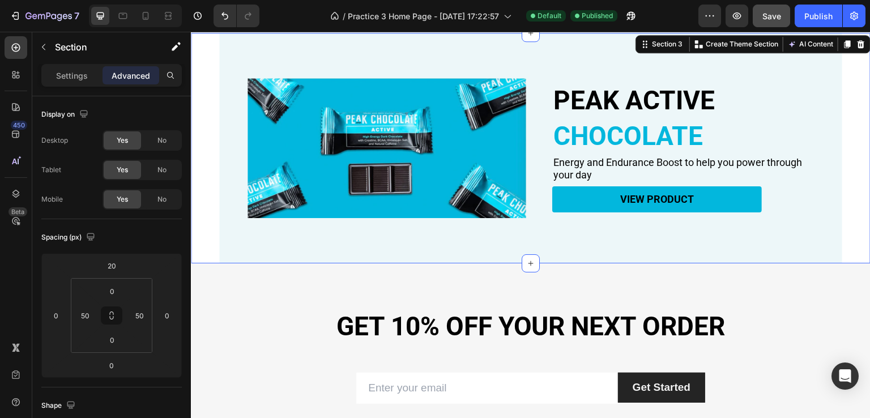
click at [208, 204] on div "PEAK ACTIVE Heading CHOCOLATE Heading Energy and Endurance Boost to help you po…" at bounding box center [531, 148] width 680 height 231
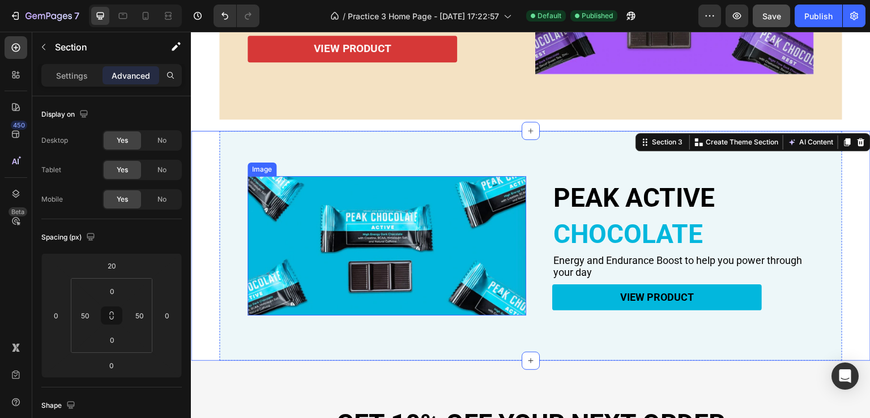
scroll to position [613, 0]
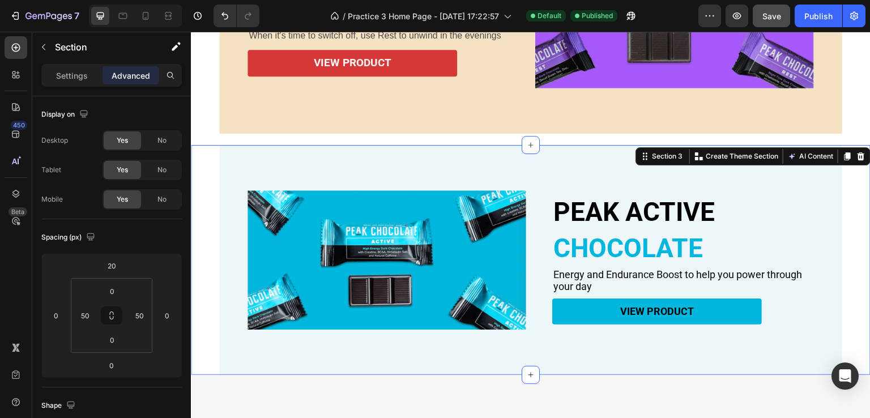
click at [845, 261] on div "PEAK ACTIVE Heading CHOCOLATE Heading Energy and Endurance Boost to help you po…" at bounding box center [531, 260] width 680 height 231
click at [810, 14] on div "Publish" at bounding box center [818, 16] width 28 height 12
click at [810, 14] on button "Publish" at bounding box center [819, 16] width 48 height 23
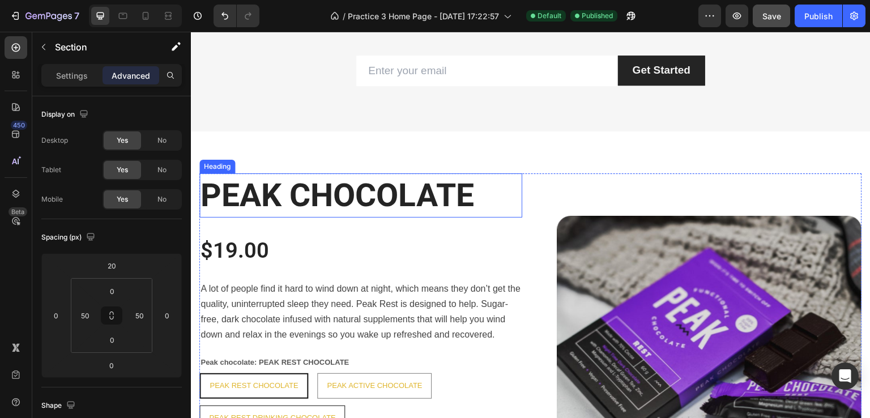
scroll to position [1246, 0]
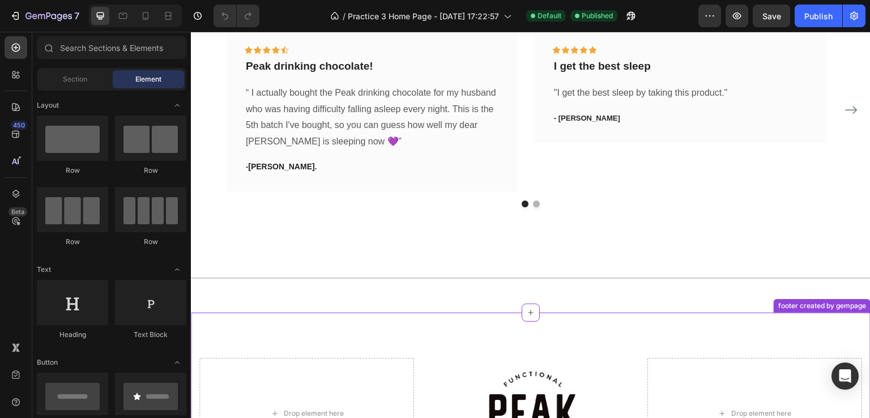
scroll to position [2111, 0]
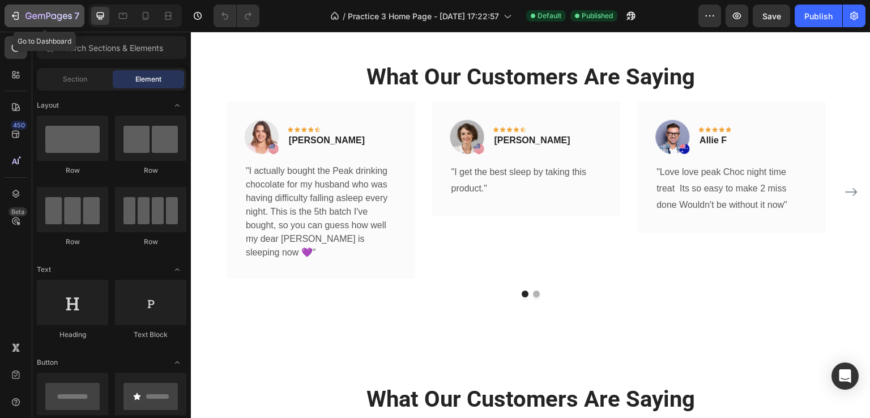
click at [32, 13] on icon "button" at bounding box center [48, 17] width 46 height 10
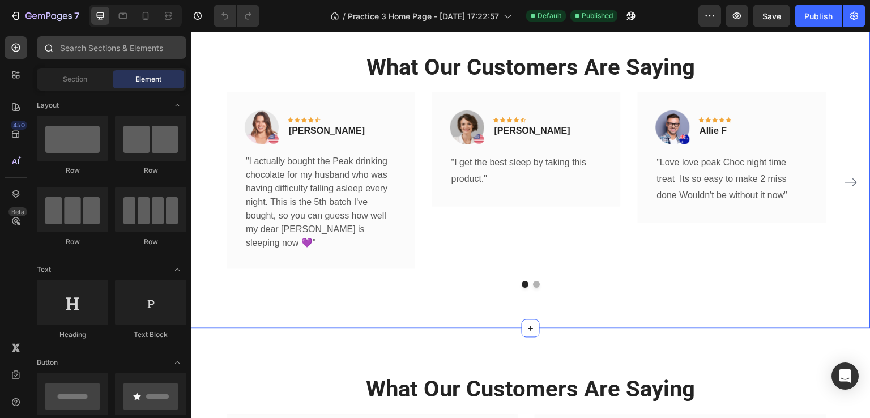
scroll to position [2054, 0]
